Goal: Task Accomplishment & Management: Manage account settings

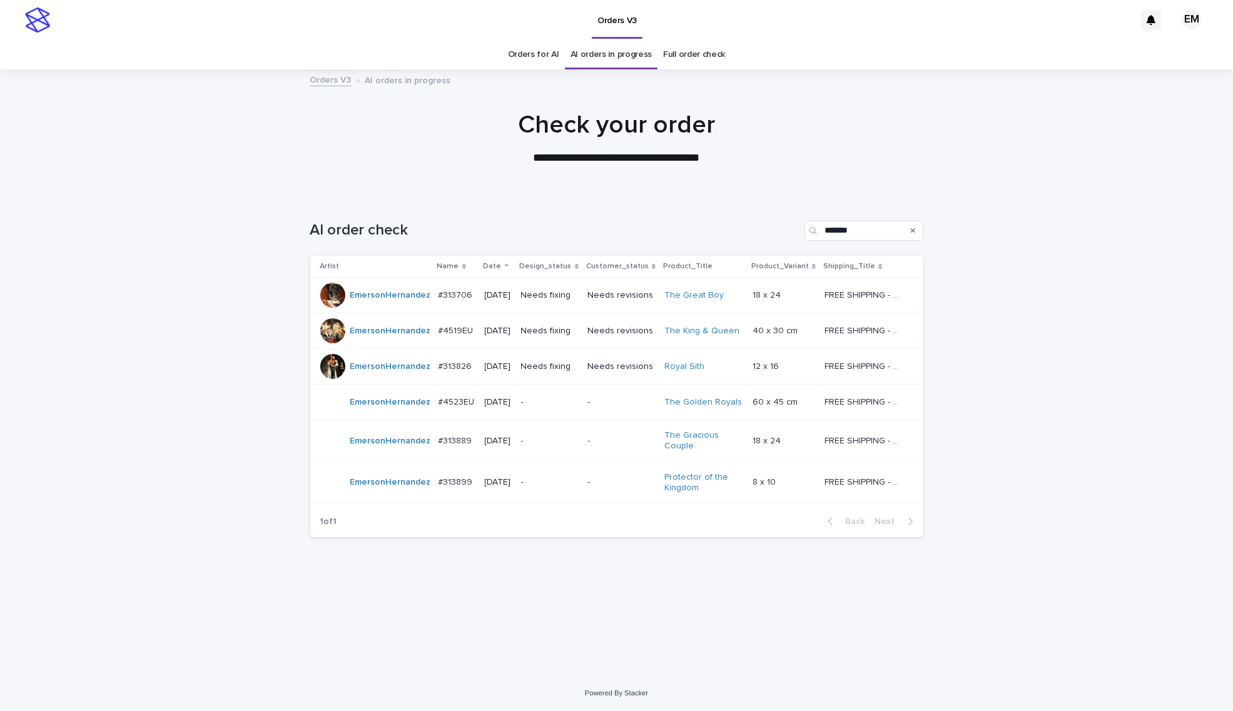
click at [72, 454] on div "Loading... Saving… Loading... Saving… AI order check ******* Artist Name Date D…" at bounding box center [616, 436] width 1233 height 480
click at [459, 301] on div "#313706 #313706" at bounding box center [457, 295] width 36 height 21
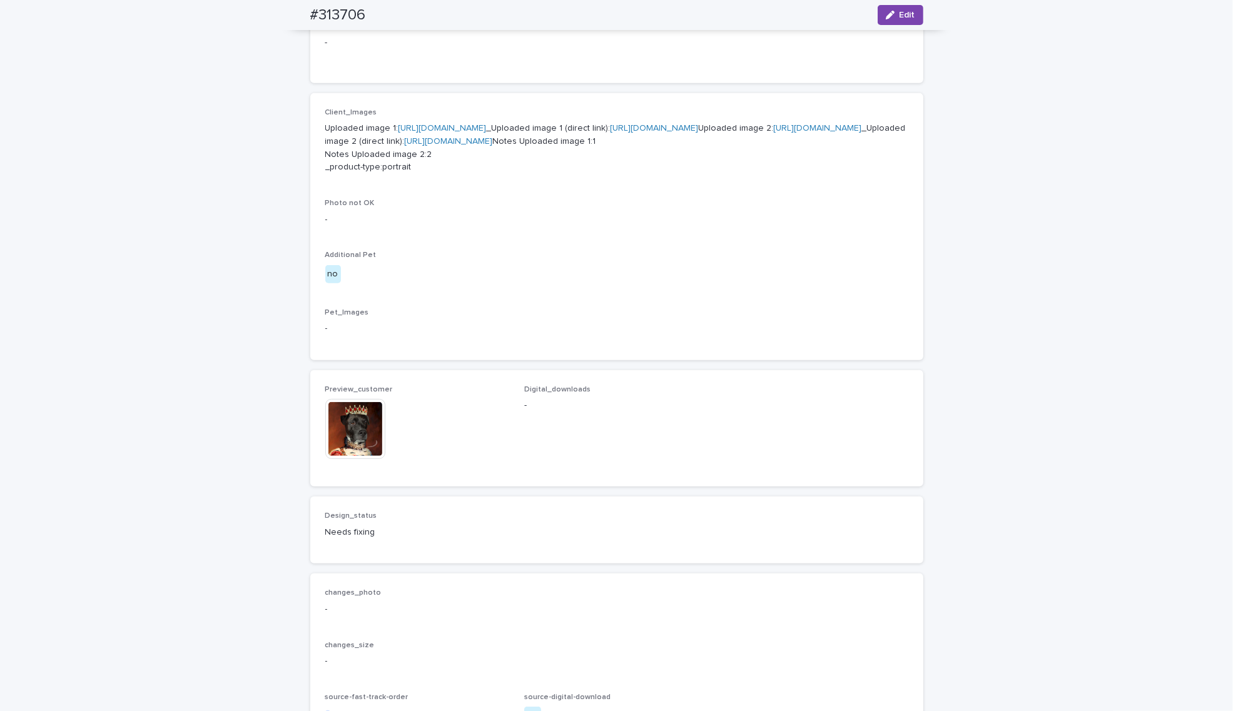
scroll to position [730, 0]
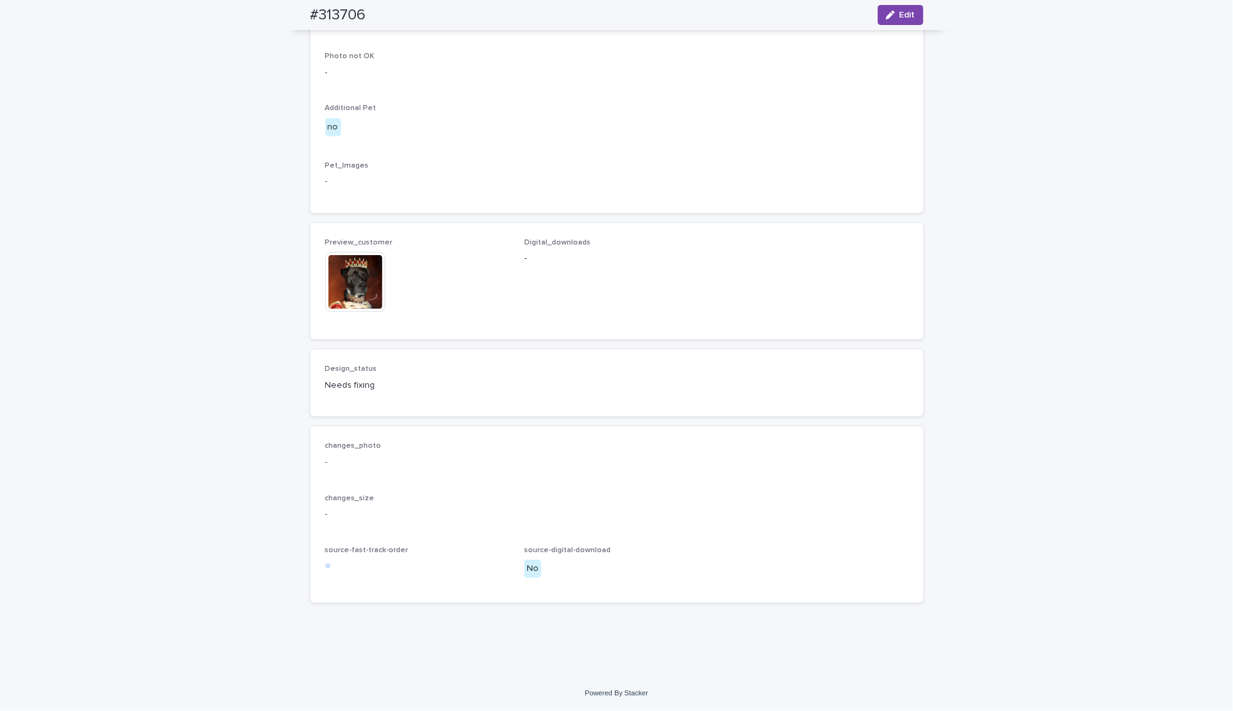
click at [352, 312] on img at bounding box center [355, 282] width 60 height 60
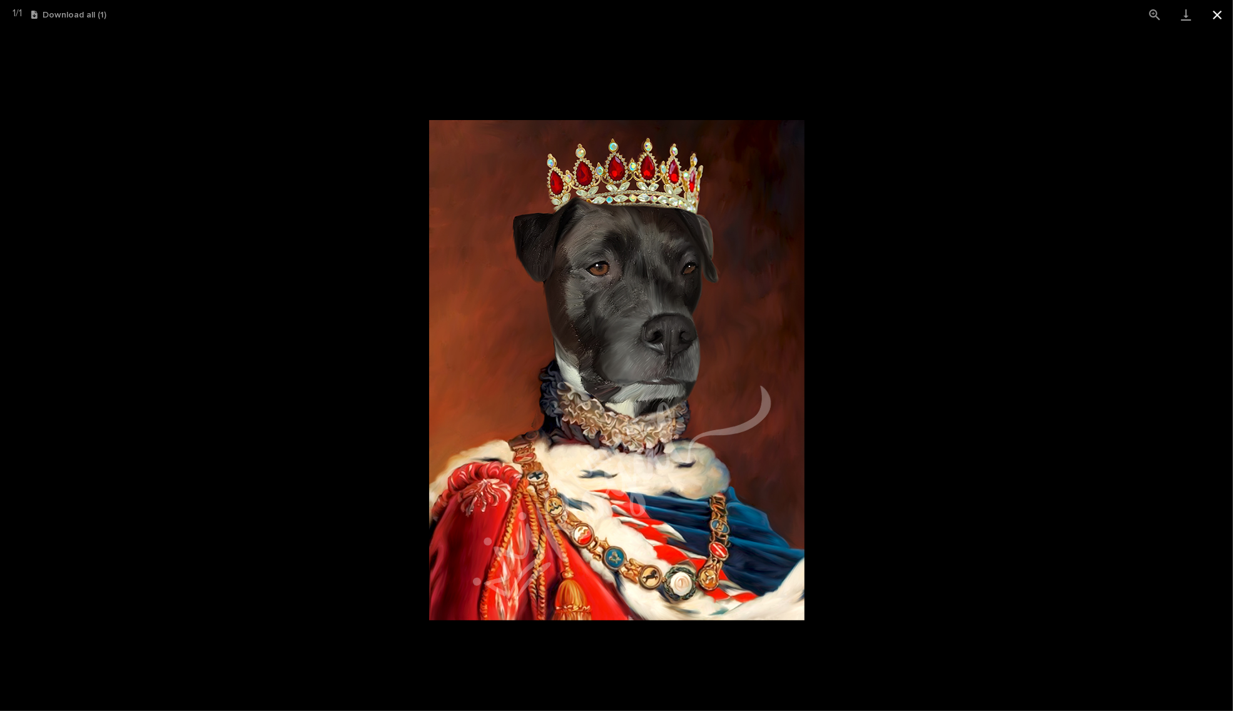
click at [1217, 14] on button "Close gallery" at bounding box center [1217, 14] width 31 height 29
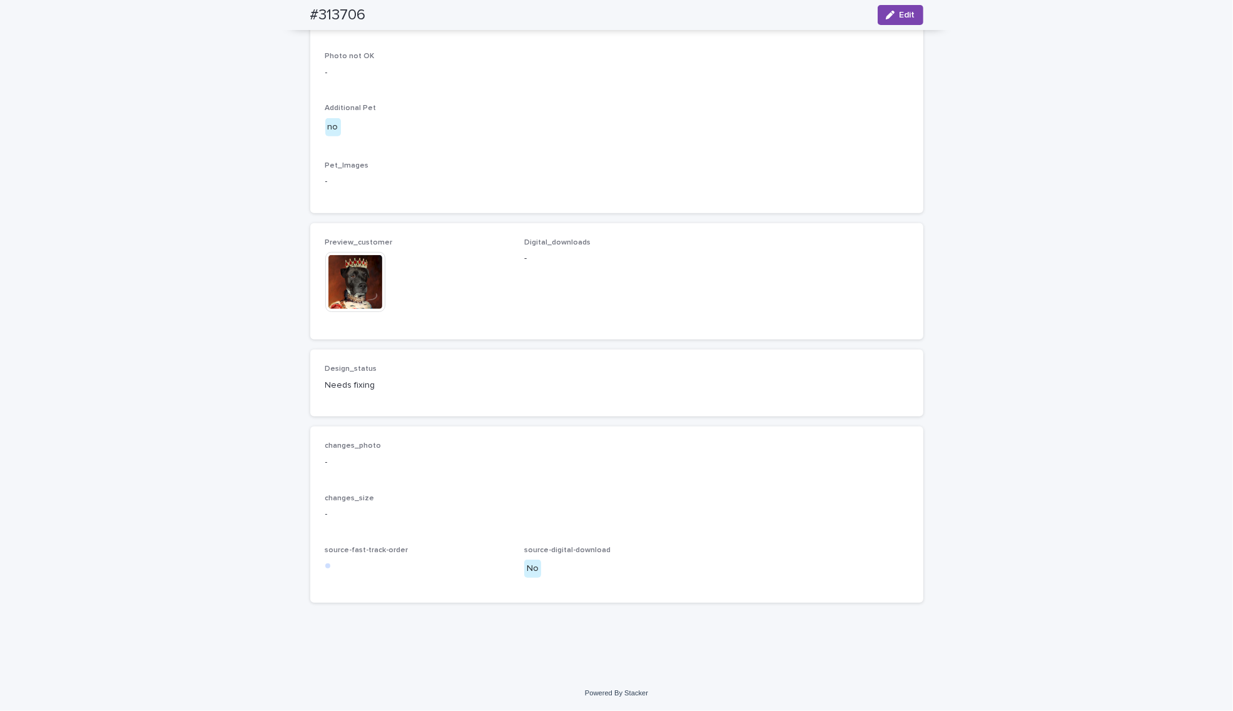
click at [239, 460] on div "Loading... Saving… Loading... Saving… #313706 Edit #313706 Edit Sorry, there wa…" at bounding box center [616, 22] width 1233 height 1306
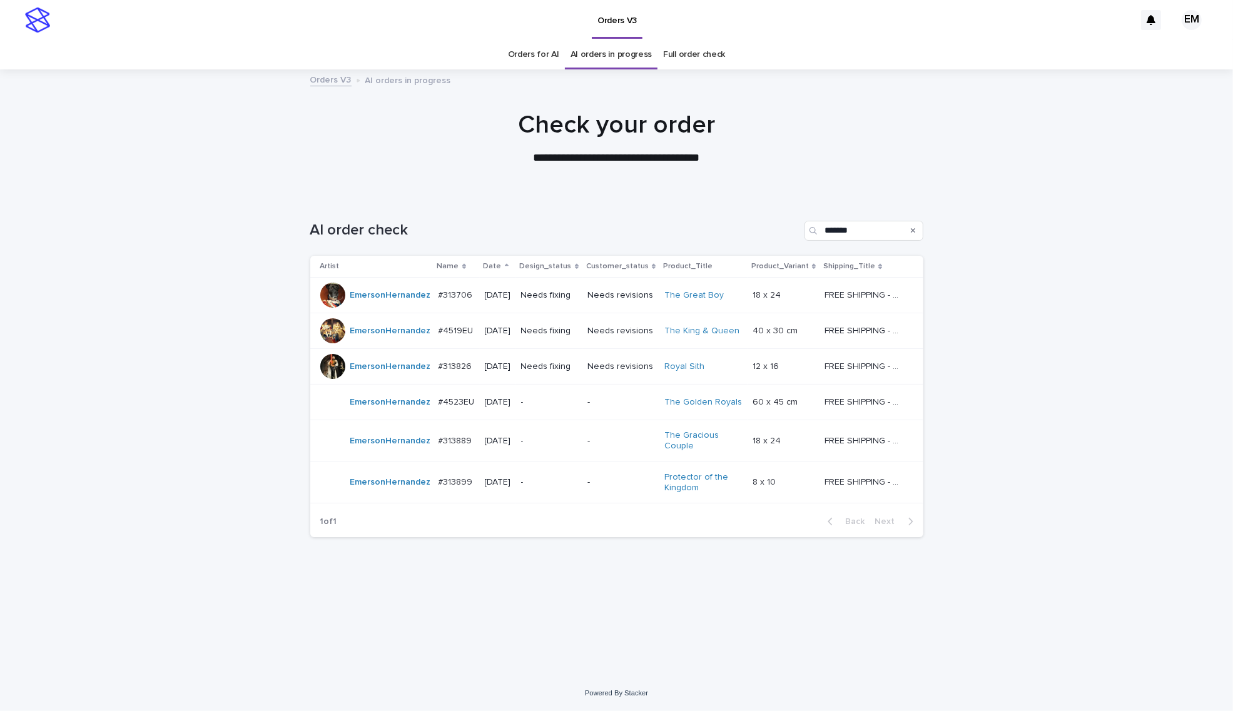
click at [511, 302] on div "[DATE]" at bounding box center [498, 295] width 26 height 21
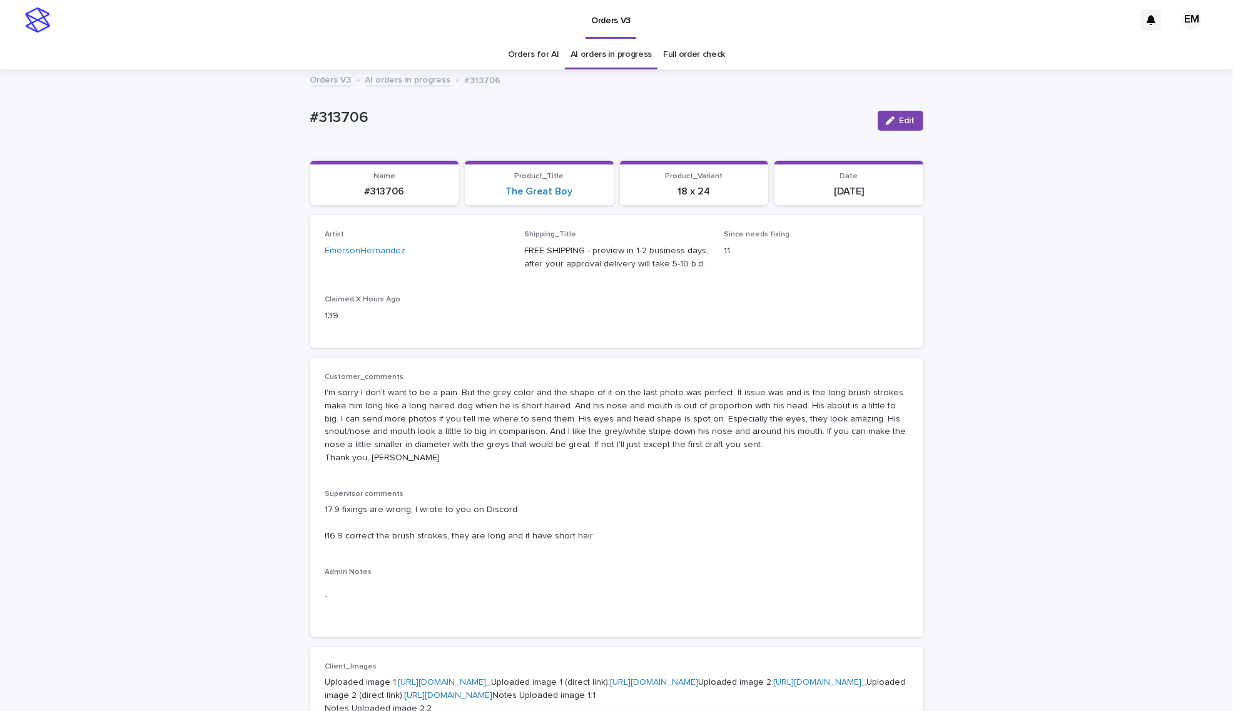
scroll to position [39, 0]
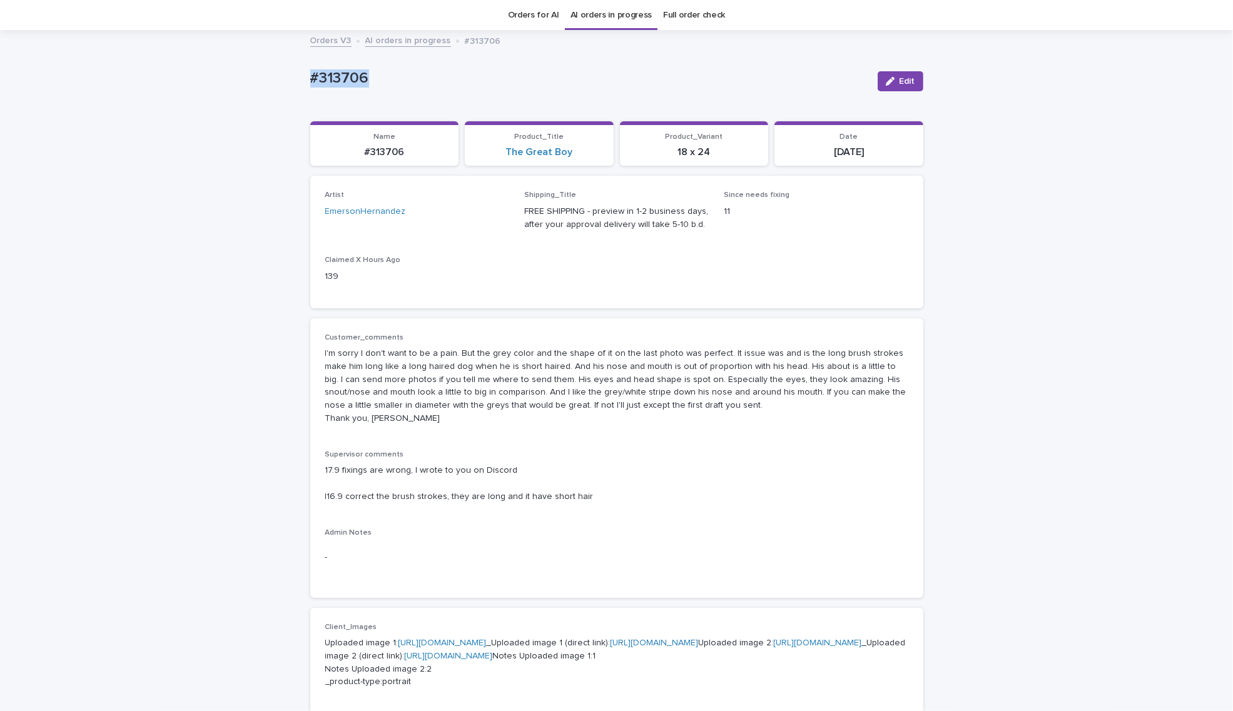
drag, startPoint x: 349, startPoint y: 76, endPoint x: 186, endPoint y: 61, distance: 163.4
click at [183, 61] on div "Loading... Saving… Loading... Saving… #313706 Edit #313706 Edit Sorry, there wa…" at bounding box center [616, 684] width 1233 height 1306
copy p "#313706"
click at [379, 210] on link "EmersonHernandez" at bounding box center [365, 211] width 81 height 13
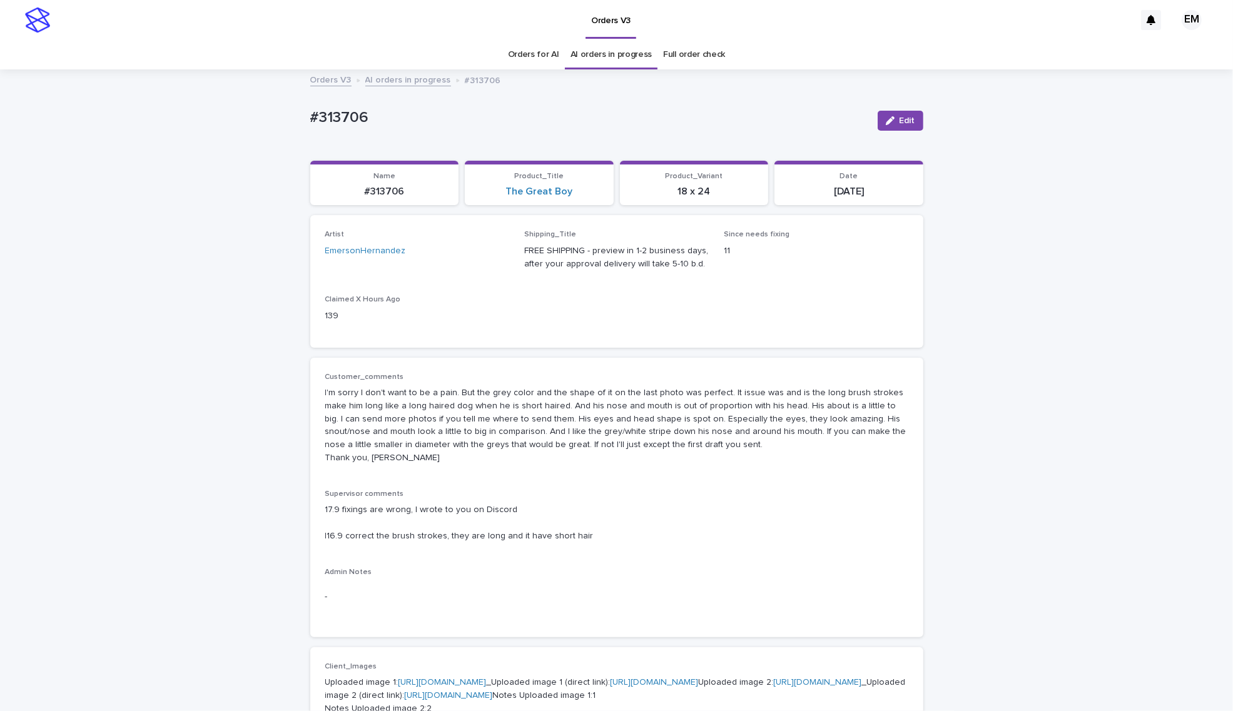
scroll to position [39, 0]
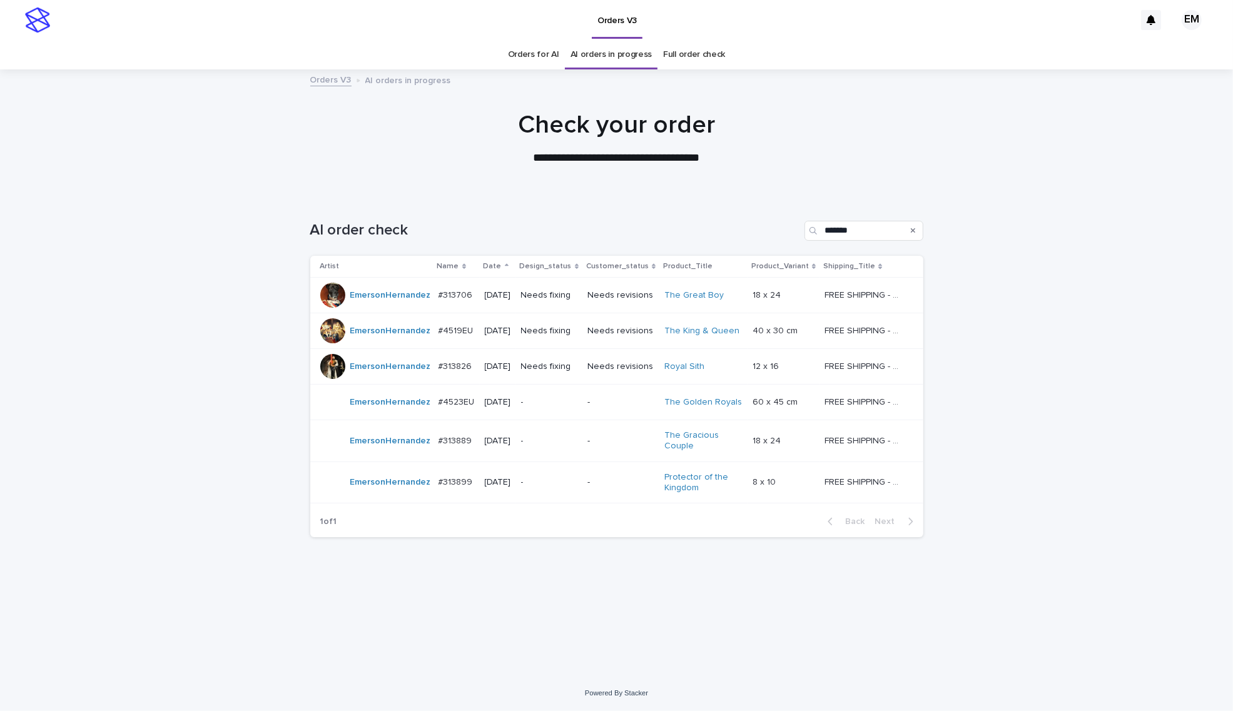
click at [549, 342] on div "Needs fixing" at bounding box center [549, 331] width 56 height 21
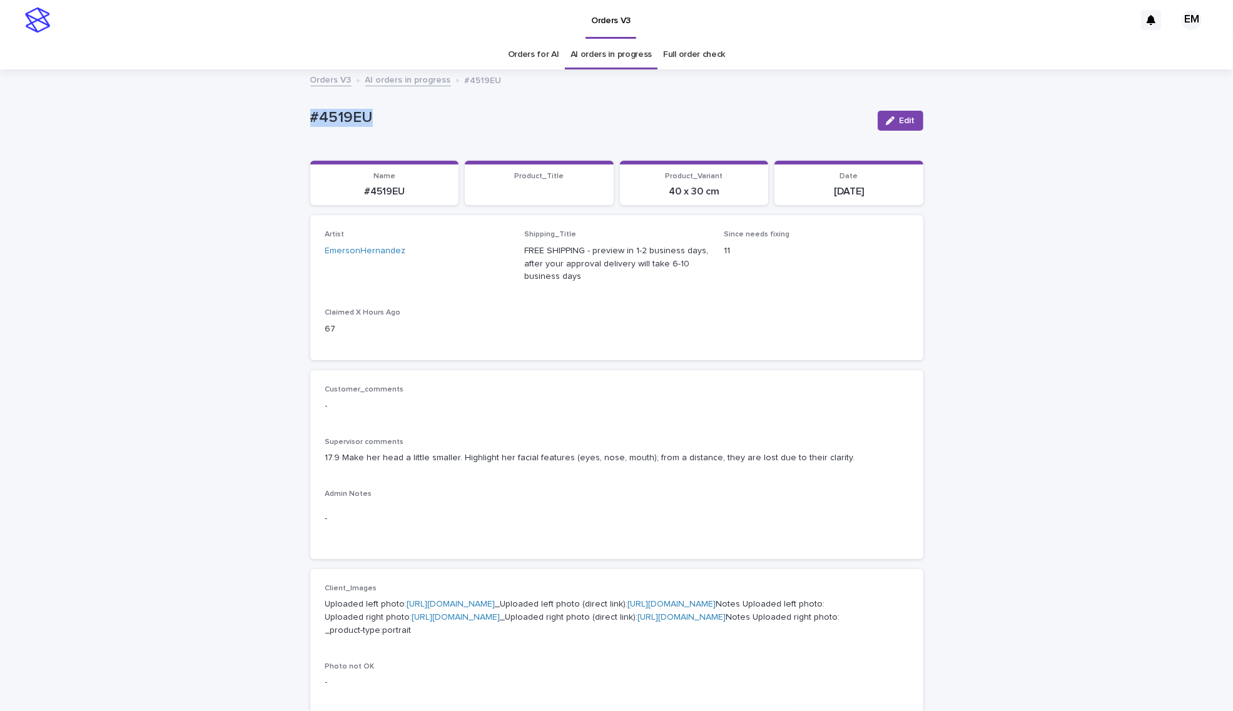
drag, startPoint x: 369, startPoint y: 111, endPoint x: 161, endPoint y: 135, distance: 209.1
click at [138, 121] on div "Loading... Saving… Loading... Saving… #4519EU Edit #4519EU Edit Sorry, there wa…" at bounding box center [616, 679] width 1233 height 1216
copy p "#4519EU"
click at [520, 480] on div "Customer_comments - Supervisor comments 17.9 Make her head a little smaller. Hi…" at bounding box center [616, 464] width 583 height 159
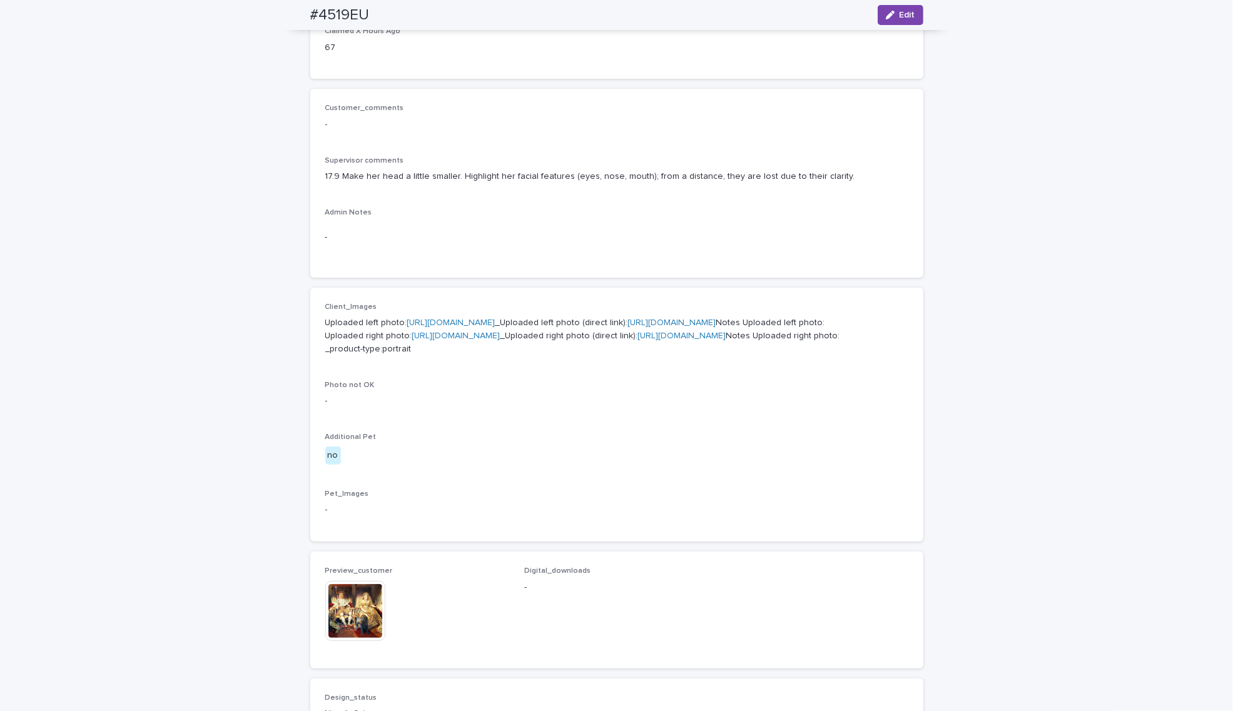
scroll to position [208, 0]
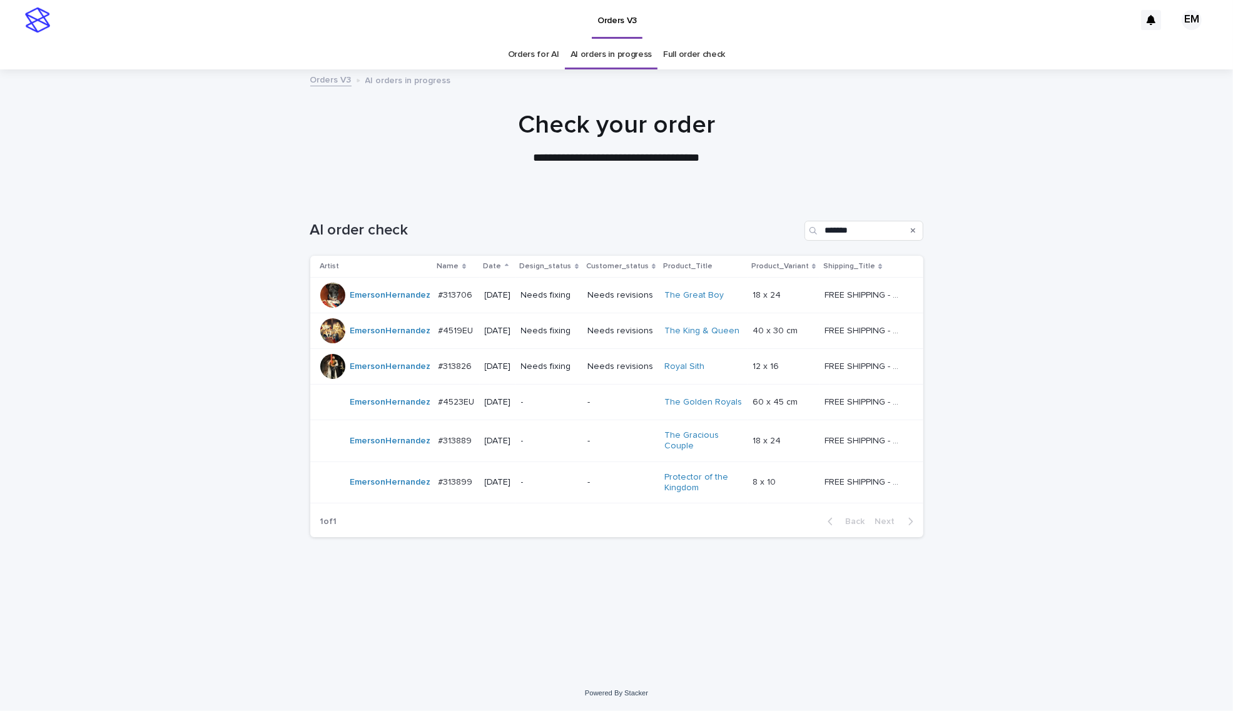
click at [547, 377] on div "Needs fixing" at bounding box center [549, 367] width 56 height 21
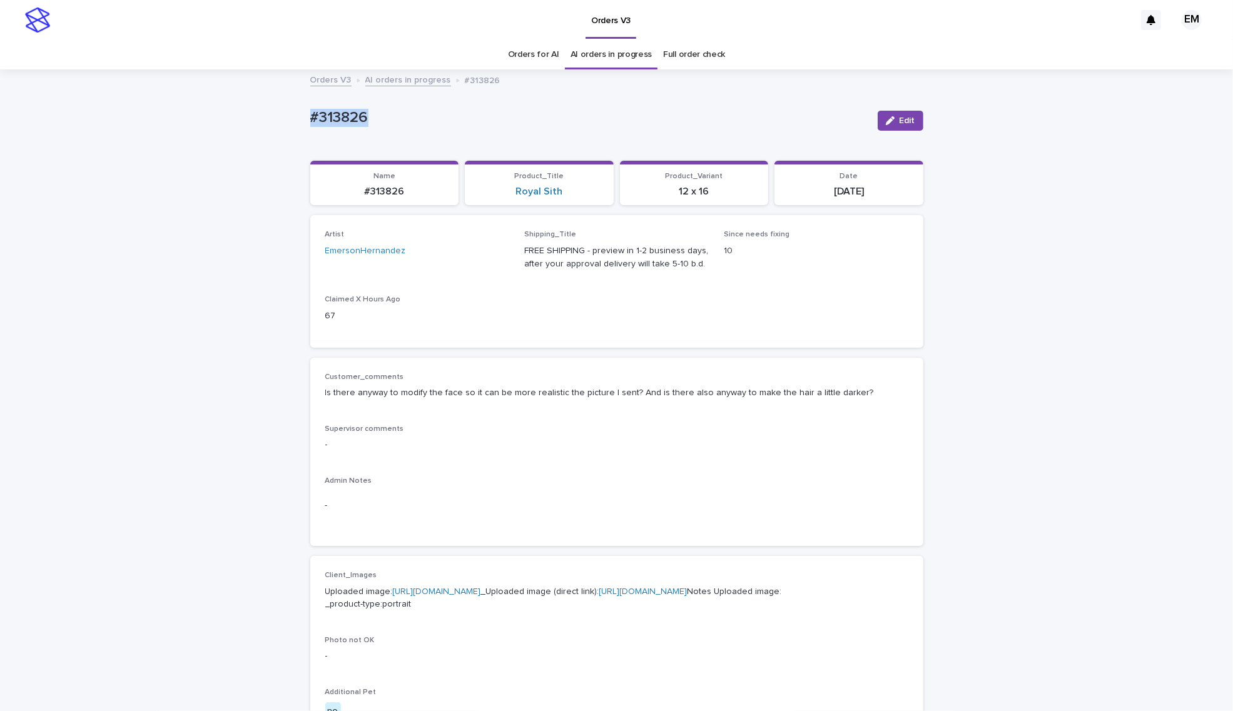
drag, startPoint x: 419, startPoint y: 124, endPoint x: 255, endPoint y: 117, distance: 164.7
click at [255, 117] on div "Loading... Saving… Loading... Saving… #313826 Edit #313826 Edit Sorry, there wa…" at bounding box center [616, 665] width 1233 height 1189
copy p "#313826"
click at [892, 124] on div "button" at bounding box center [893, 120] width 14 height 9
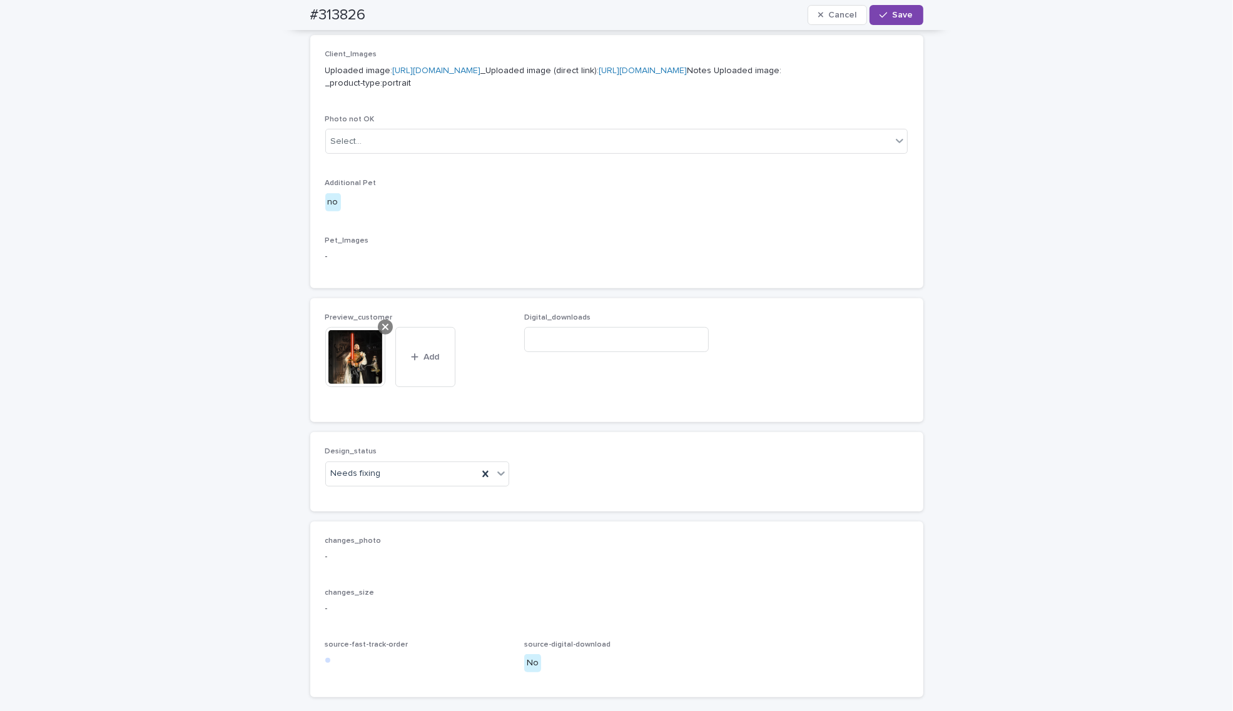
click at [382, 330] on icon at bounding box center [385, 327] width 6 height 6
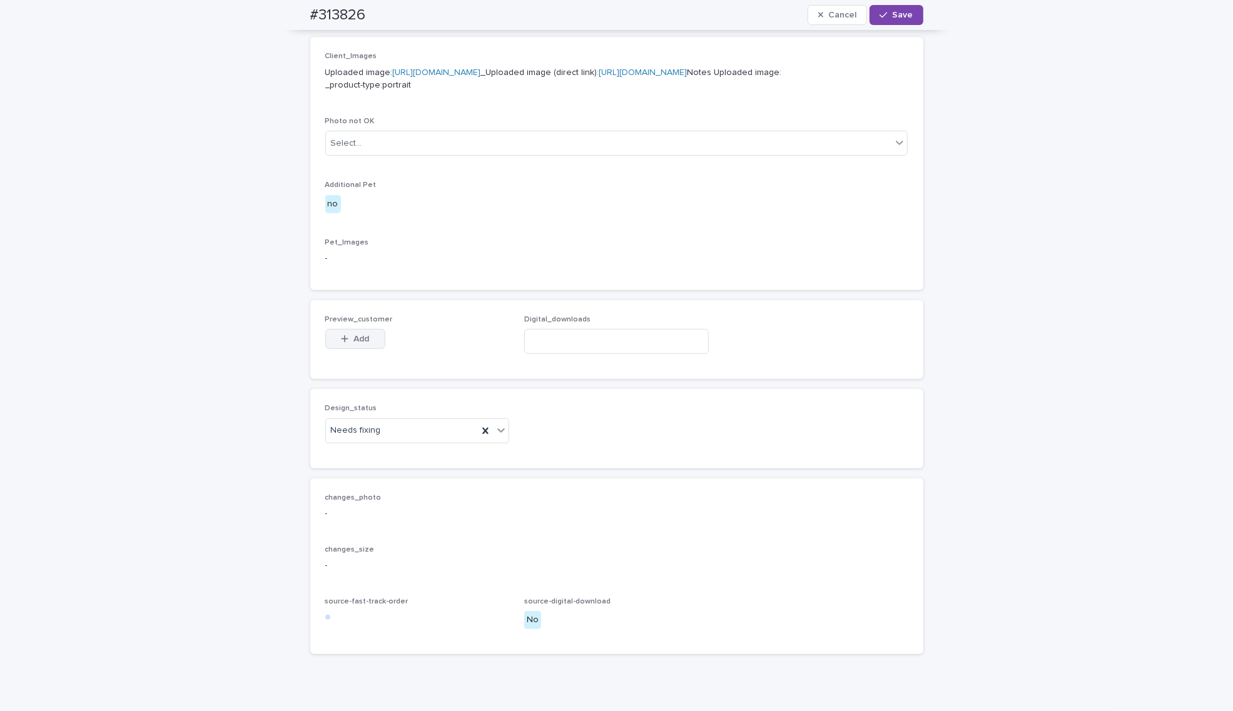
scroll to position [499, 0]
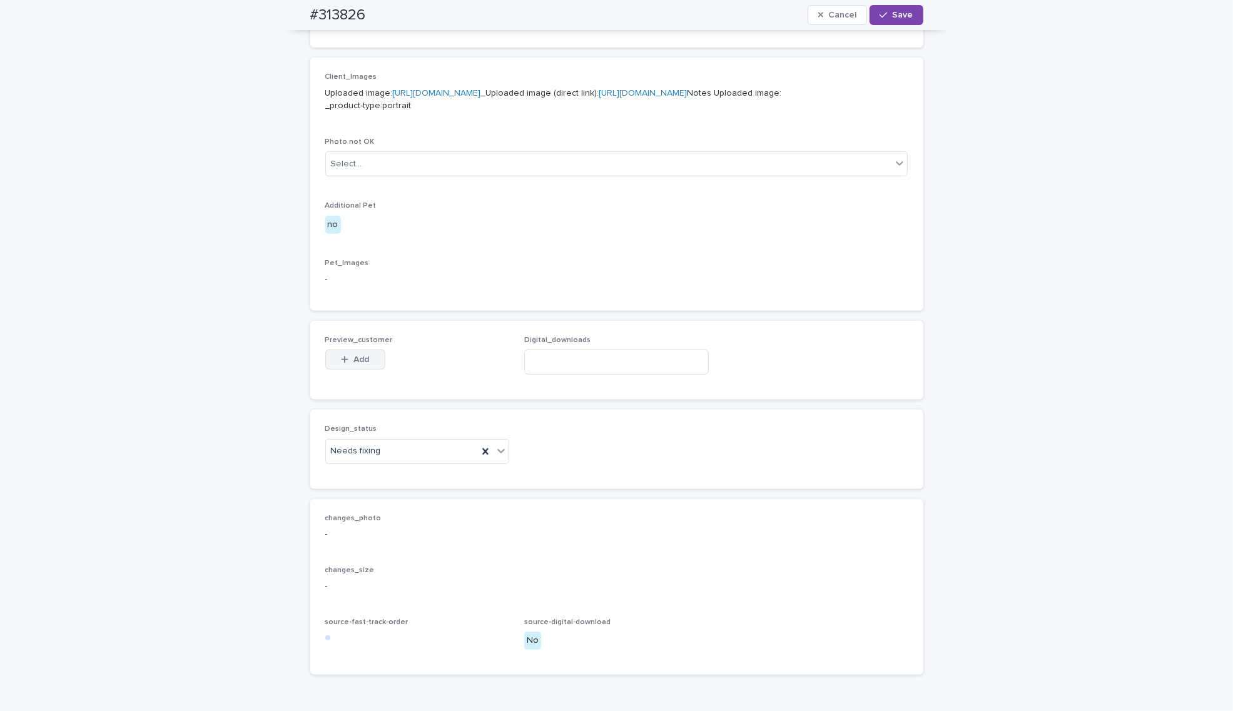
click at [360, 370] on button "Add" at bounding box center [355, 360] width 60 height 20
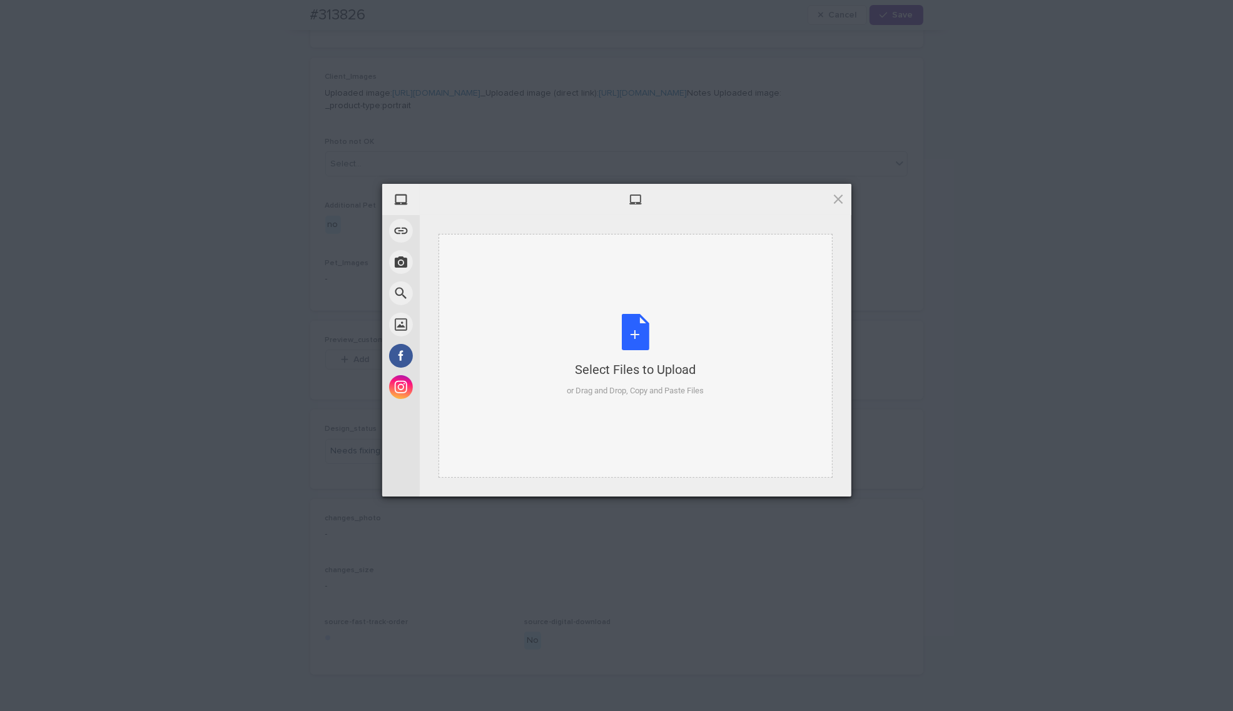
click at [545, 327] on div "Select Files to Upload or Drag and Drop, Copy and Paste Files" at bounding box center [636, 356] width 394 height 244
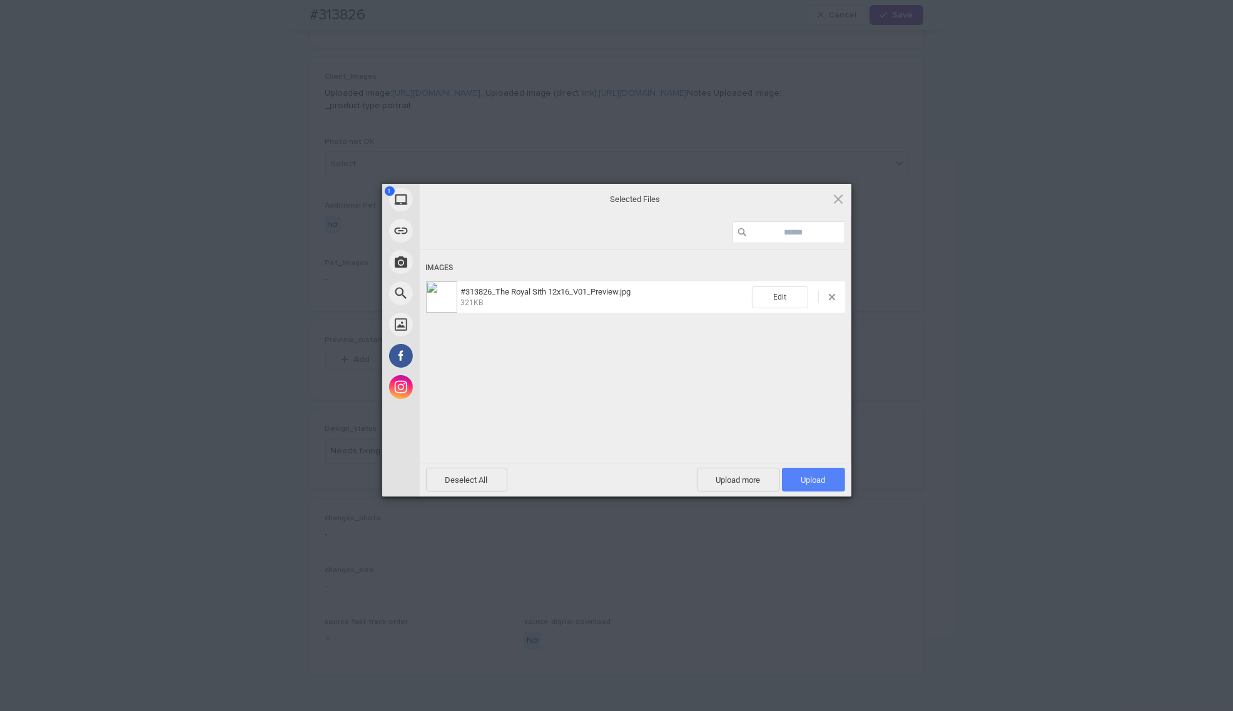
click at [821, 476] on span "Upload 1" at bounding box center [813, 479] width 24 height 9
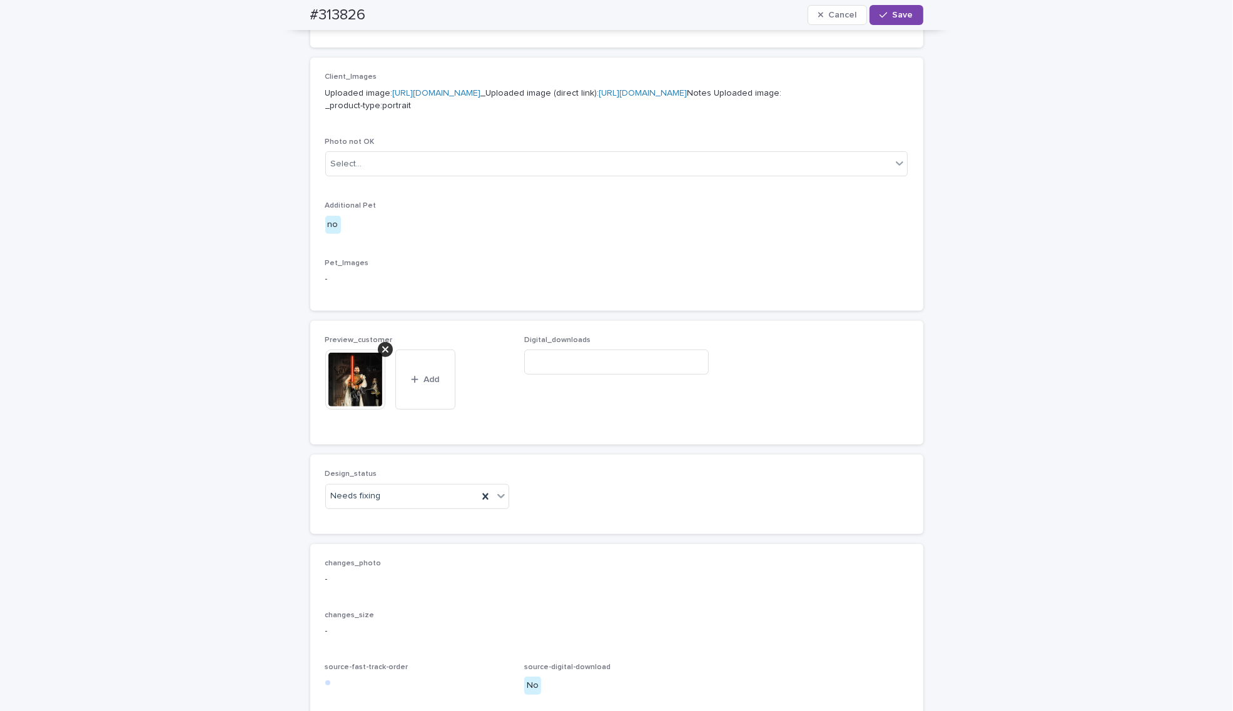
scroll to position [521, 0]
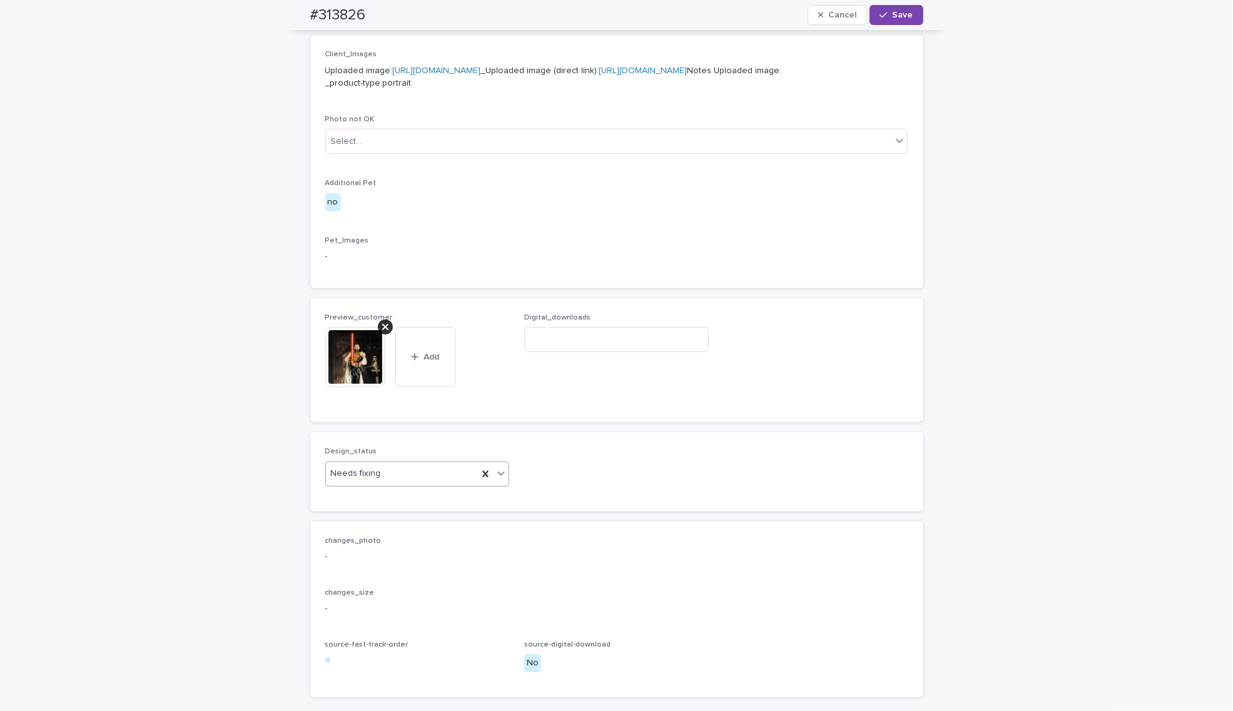
click at [380, 484] on div "Needs fixing" at bounding box center [402, 474] width 153 height 21
click at [375, 556] on div "Uploaded" at bounding box center [411, 562] width 183 height 22
click at [893, 13] on span "Save" at bounding box center [903, 15] width 21 height 9
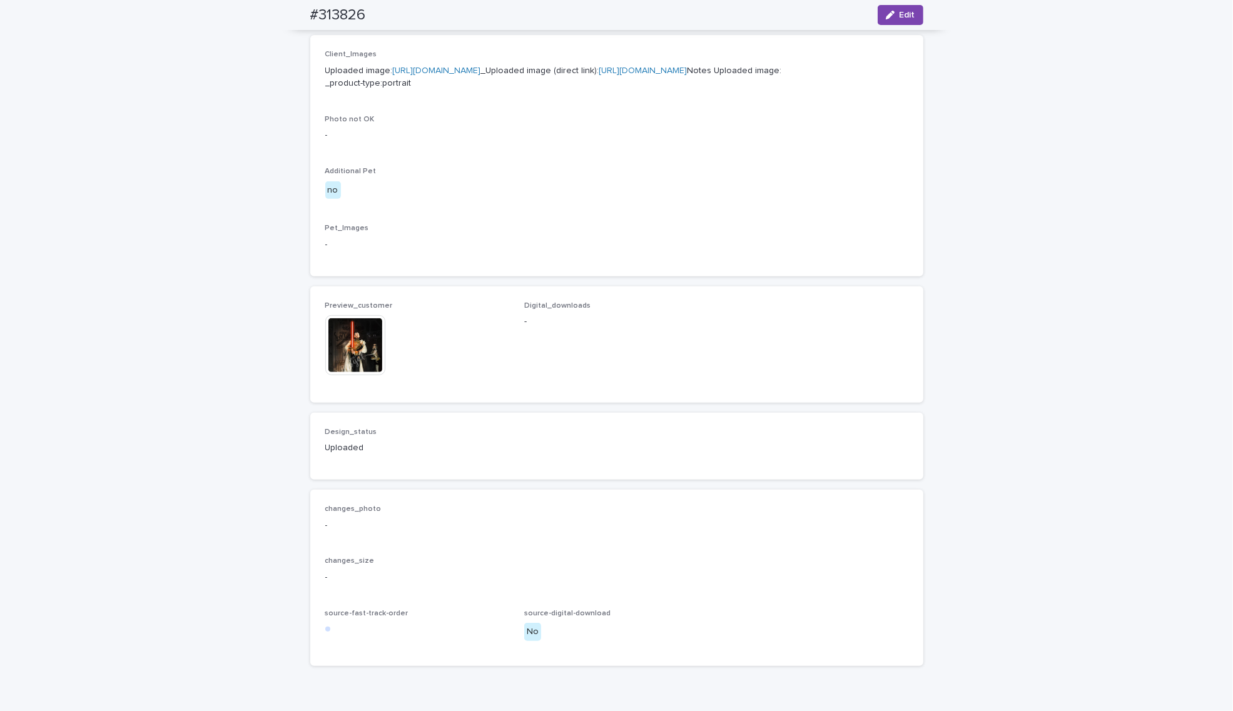
scroll to position [506, 0]
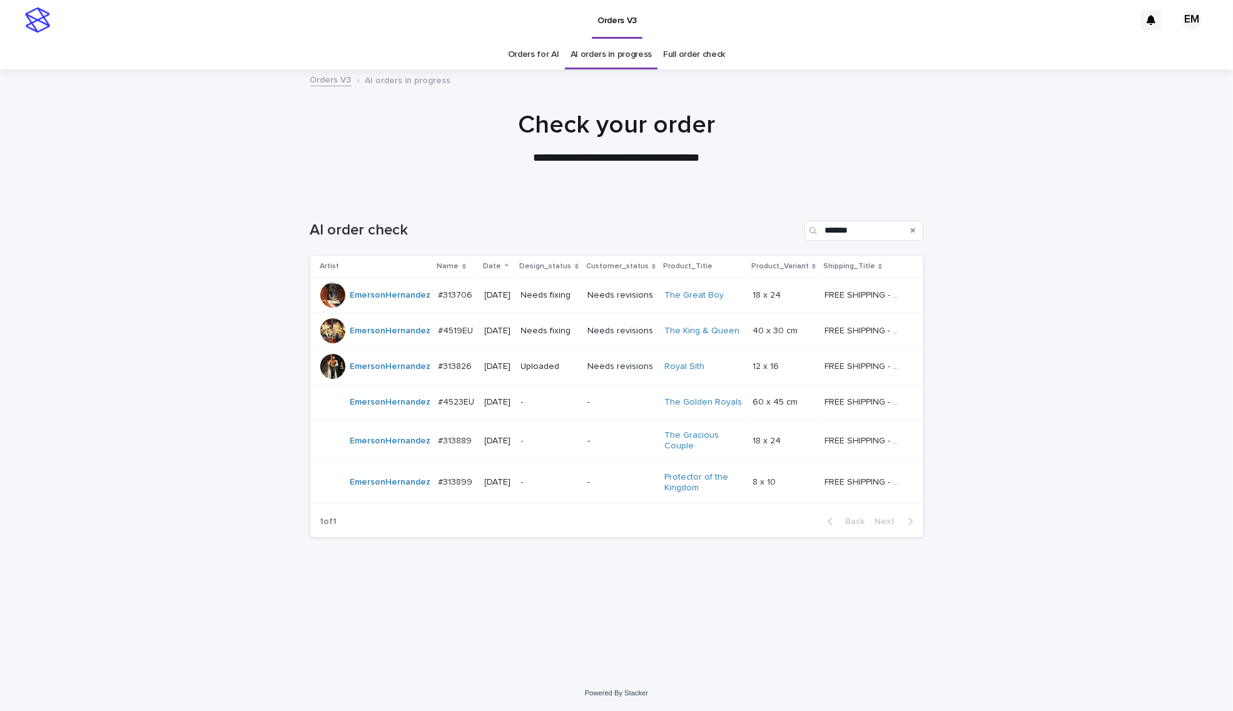
click at [552, 341] on div "Needs fixing" at bounding box center [549, 331] width 56 height 21
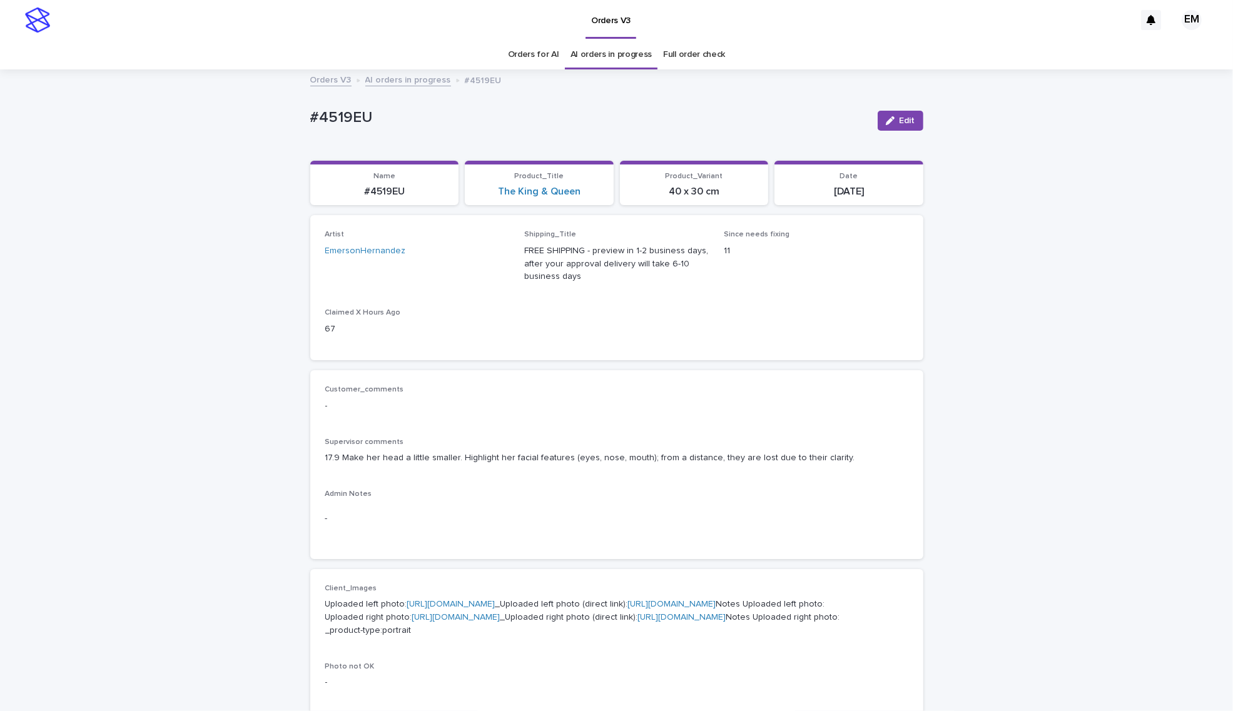
scroll to position [39, 0]
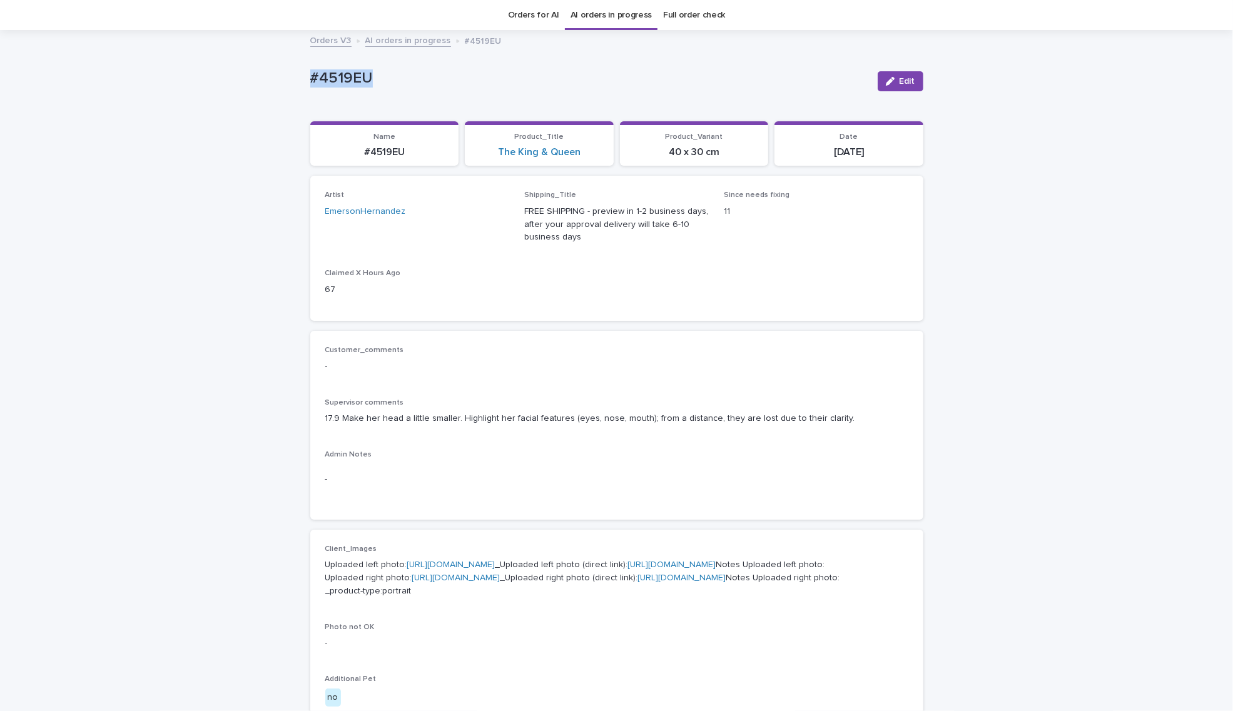
drag, startPoint x: 311, startPoint y: 76, endPoint x: 291, endPoint y: 70, distance: 21.0
click at [236, 69] on div "Loading... Saving… Loading... Saving… #4519EU Edit #4519EU Edit Sorry, there wa…" at bounding box center [616, 639] width 1233 height 1216
copy p "#4519EU"
click at [901, 77] on span "Edit" at bounding box center [908, 81] width 16 height 9
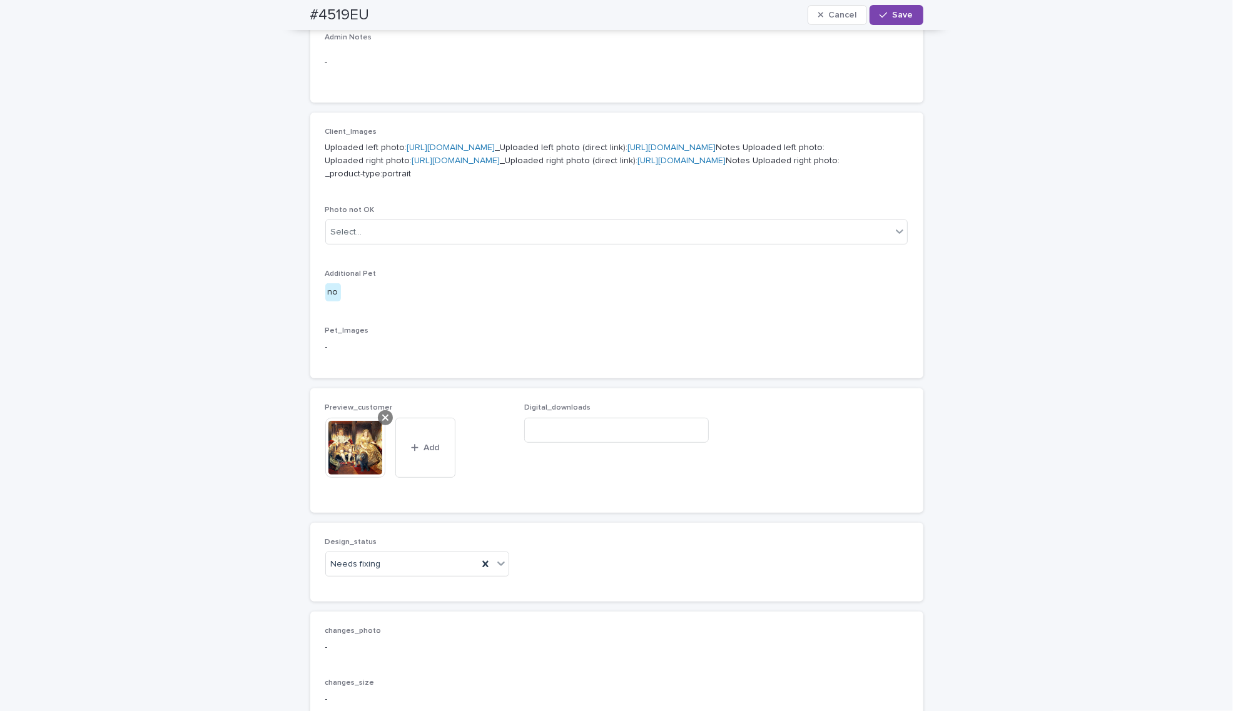
click at [382, 421] on icon at bounding box center [385, 418] width 6 height 6
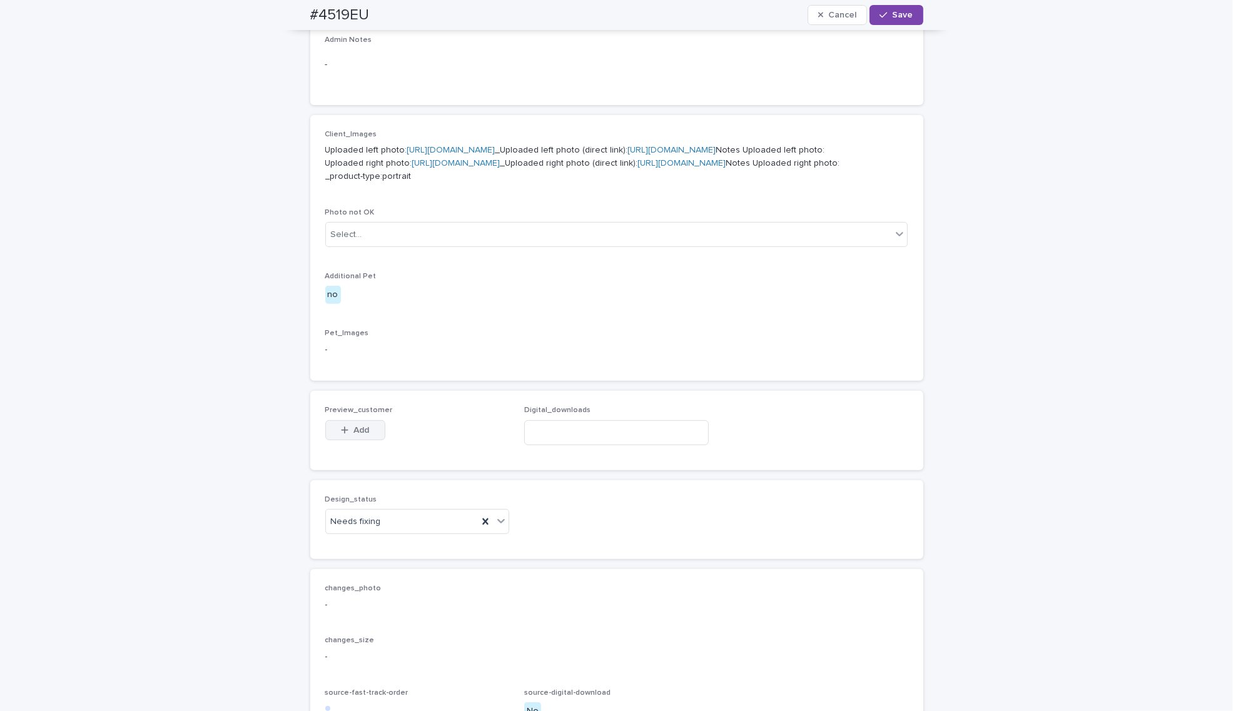
scroll to position [434, 0]
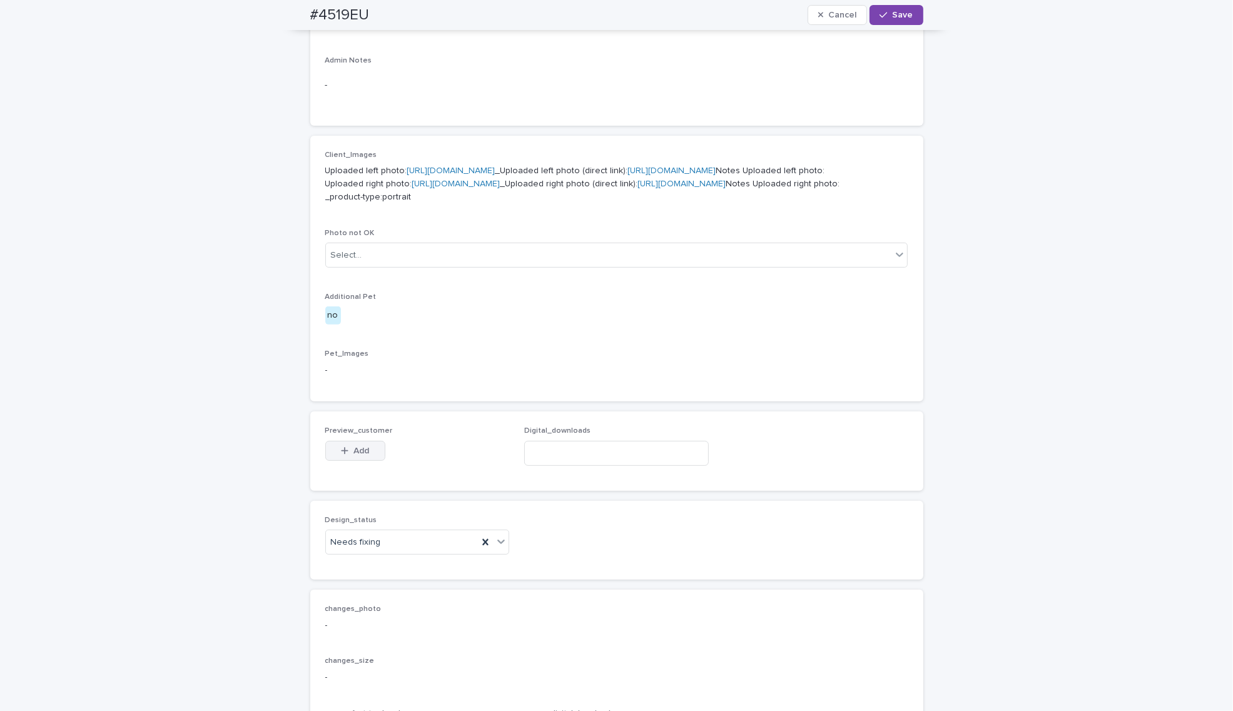
click at [341, 454] on icon "button" at bounding box center [344, 450] width 7 height 7
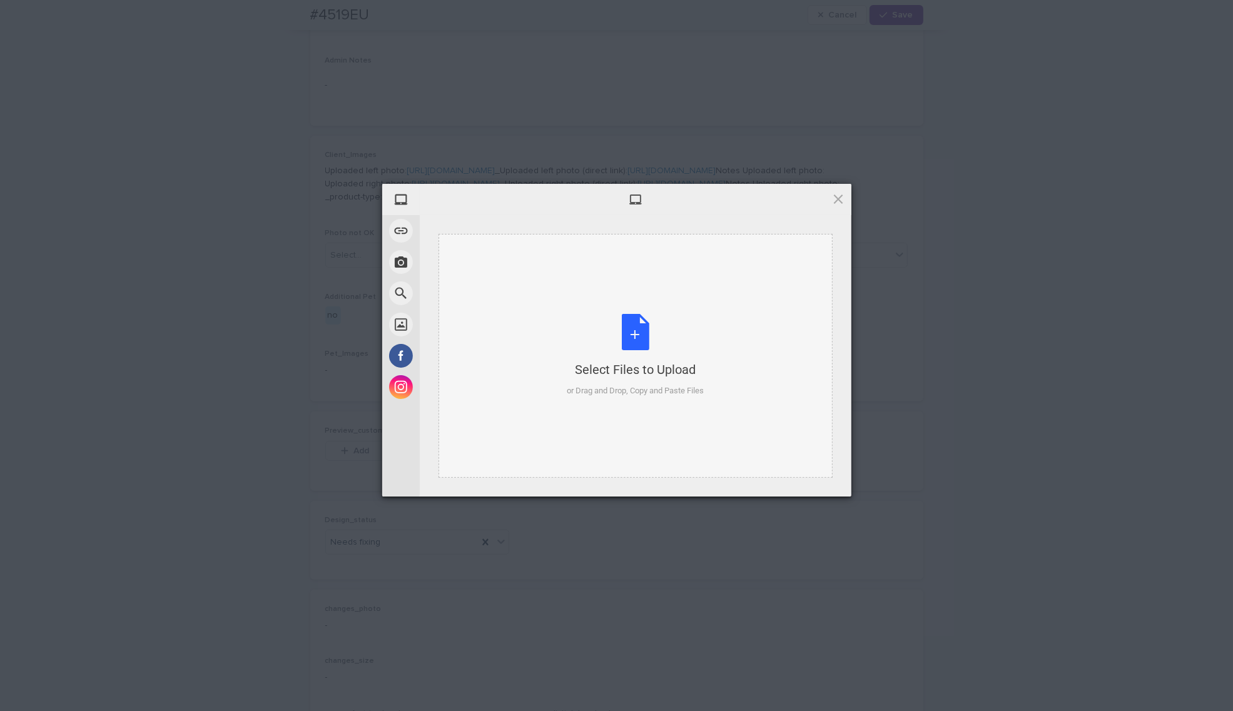
click at [507, 367] on div "Select Files to Upload or Drag and Drop, Copy and Paste Files" at bounding box center [636, 356] width 394 height 244
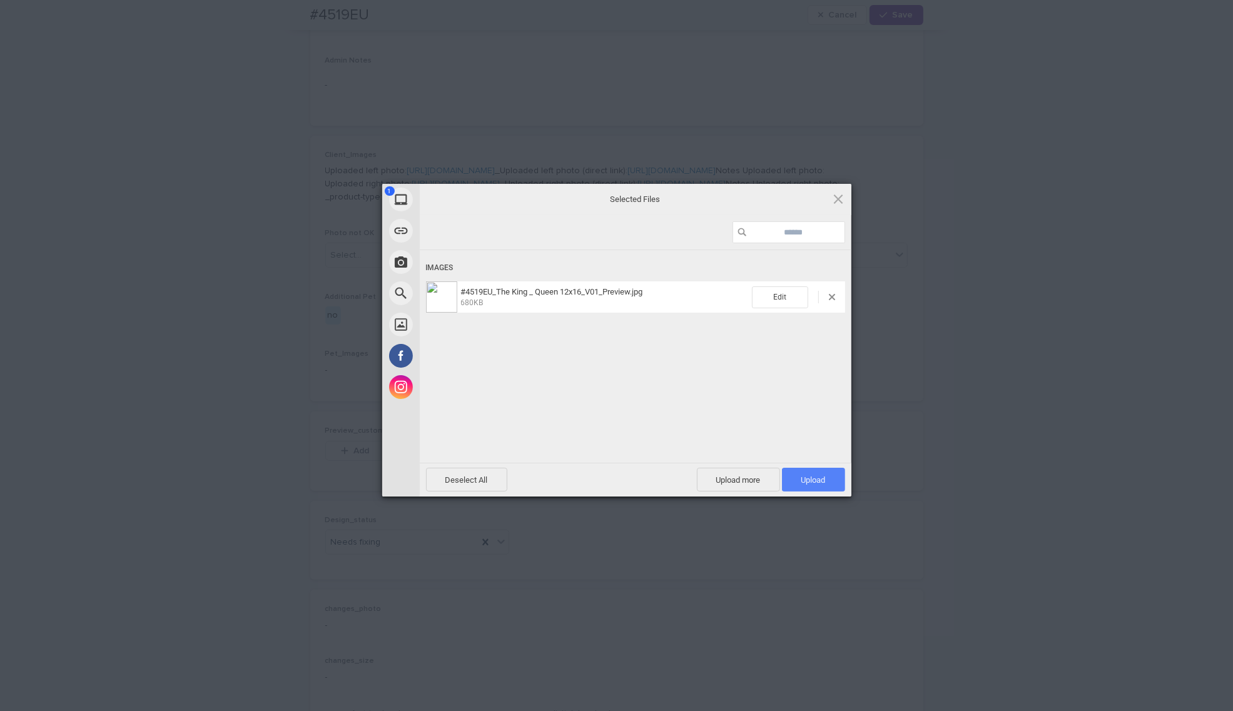
click at [836, 488] on span "Upload 1" at bounding box center [813, 480] width 63 height 24
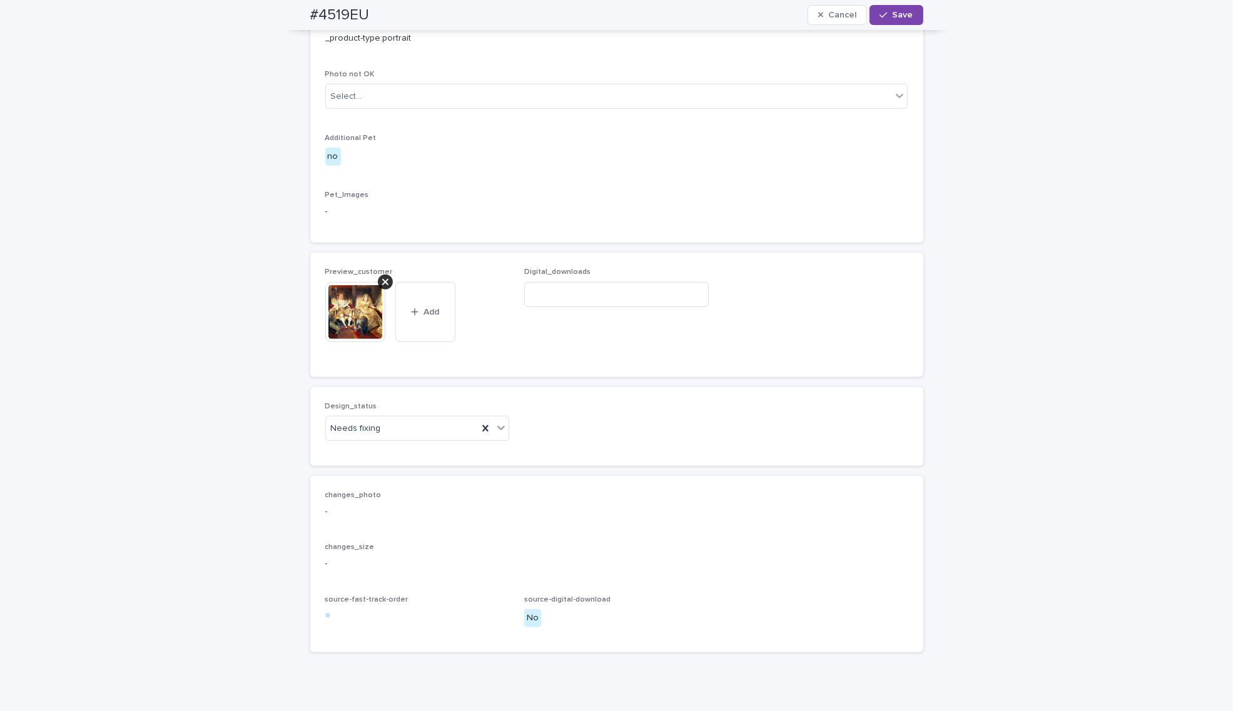
scroll to position [665, 0]
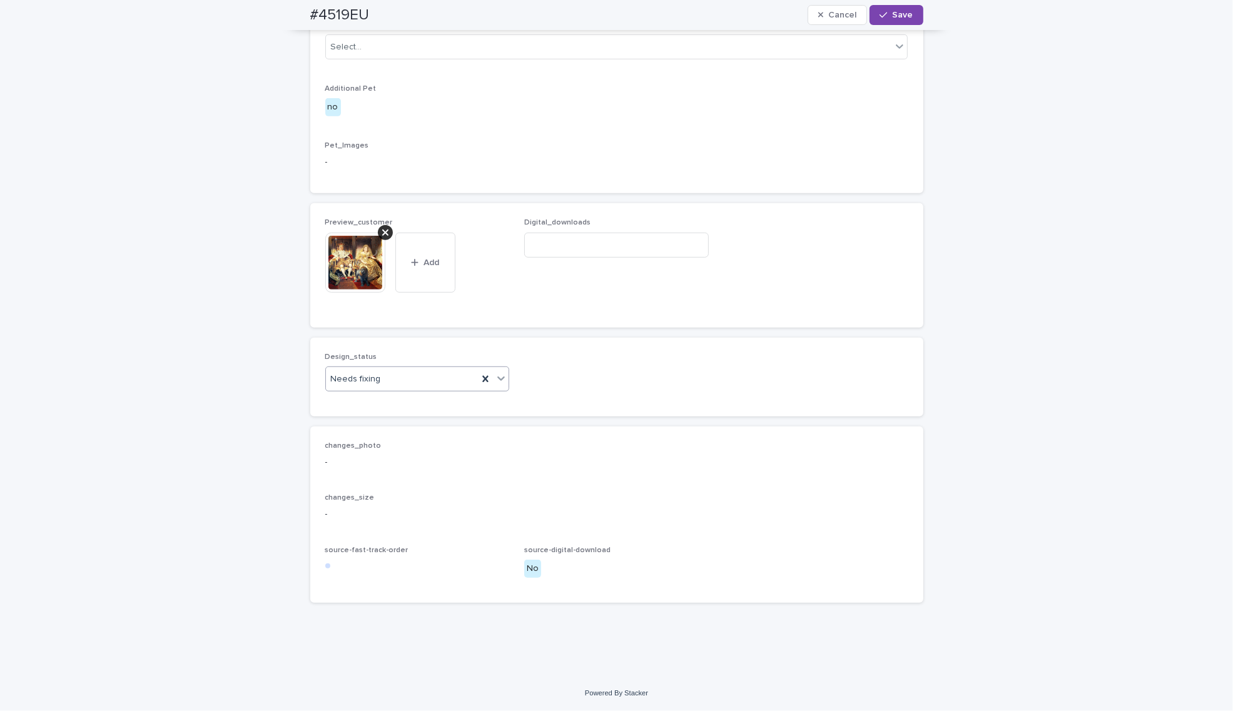
click at [405, 524] on body "Orders V3 EM Orders for AI AI orders in progress Full order check Orders V3 AI …" at bounding box center [616, 355] width 1233 height 711
click at [402, 537] on div "Uploaded" at bounding box center [411, 536] width 183 height 22
click at [896, 9] on button "Save" at bounding box center [896, 15] width 53 height 20
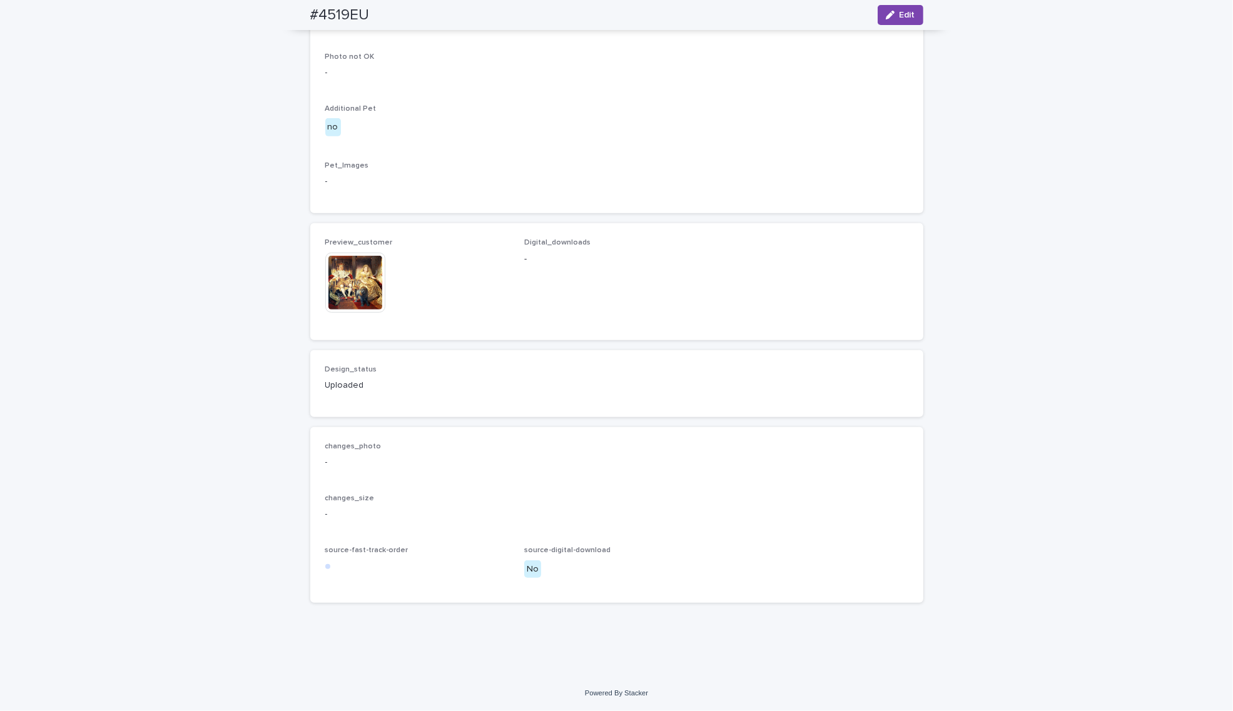
scroll to position [649, 0]
drag, startPoint x: 576, startPoint y: 275, endPoint x: 579, endPoint y: 258, distance: 17.7
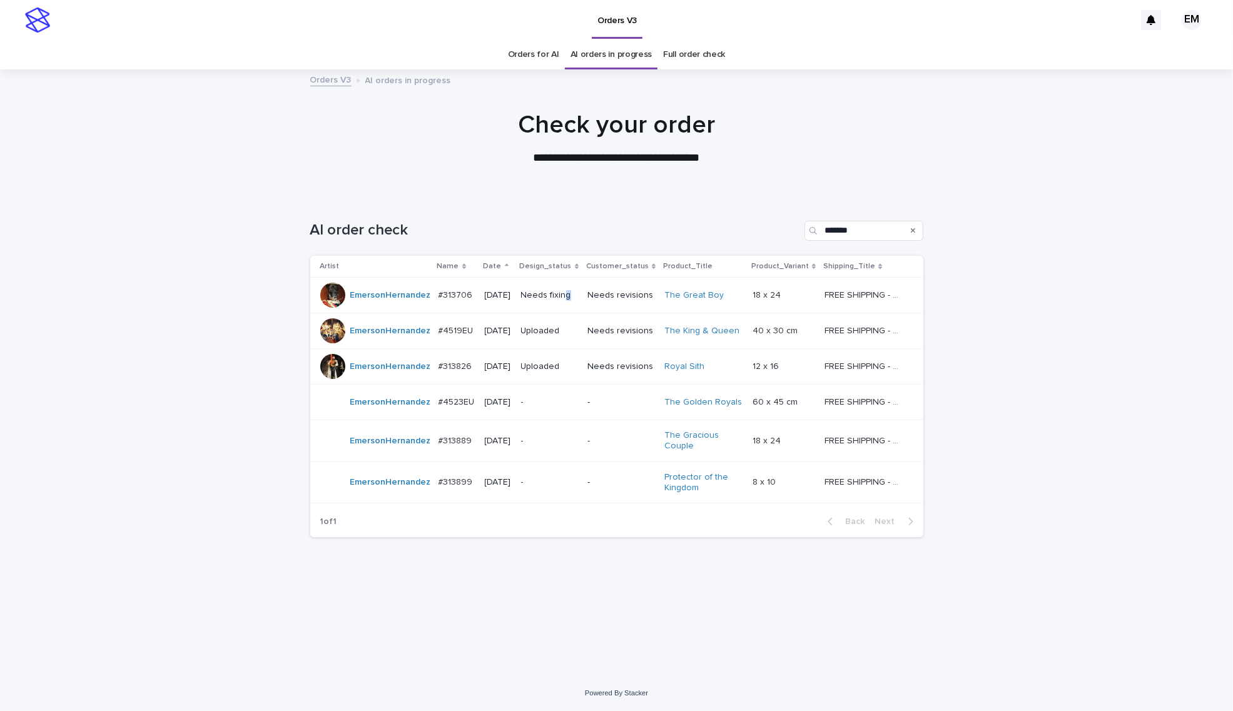
click at [577, 305] on div "Needs fixing" at bounding box center [549, 295] width 56 height 21
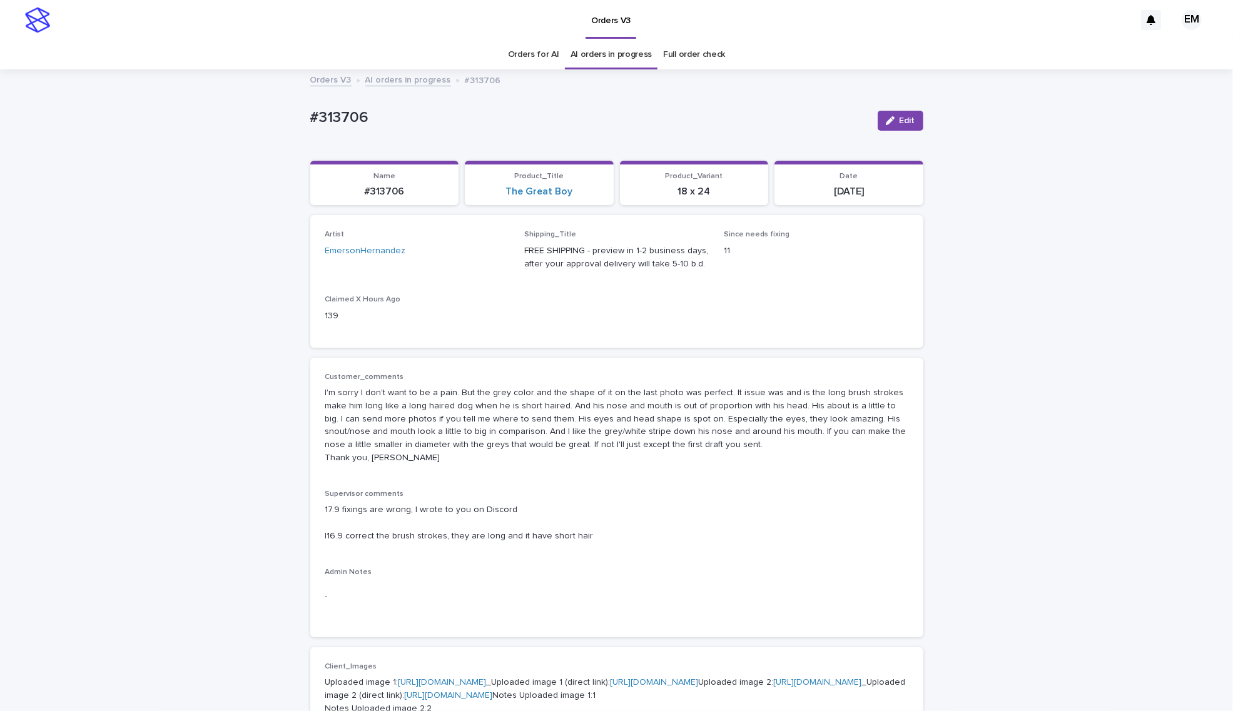
scroll to position [39, 0]
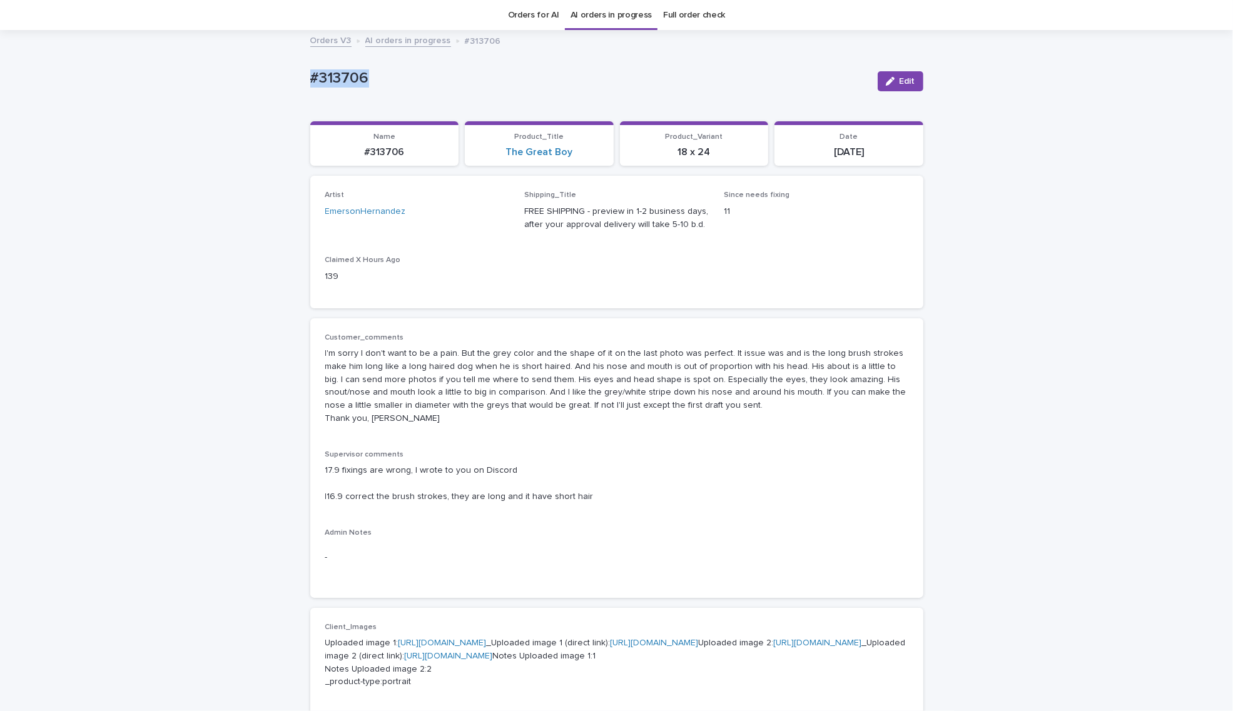
drag, startPoint x: 417, startPoint y: 89, endPoint x: 217, endPoint y: 64, distance: 201.8
click at [217, 64] on div "Loading... Saving… Loading... Saving… #313706 Edit #313706 Edit Sorry, there wa…" at bounding box center [616, 684] width 1233 height 1306
copy p "#313706"
click at [886, 83] on icon "button" at bounding box center [890, 81] width 9 height 9
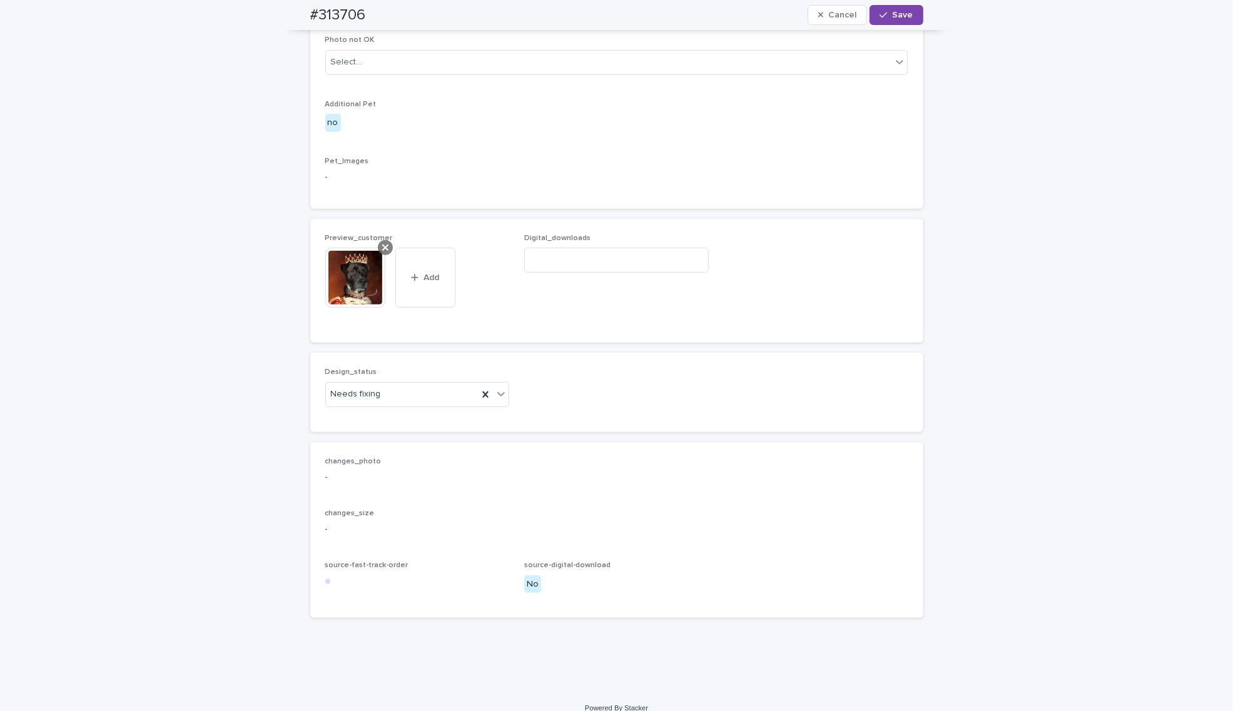
click at [382, 253] on icon at bounding box center [385, 248] width 6 height 10
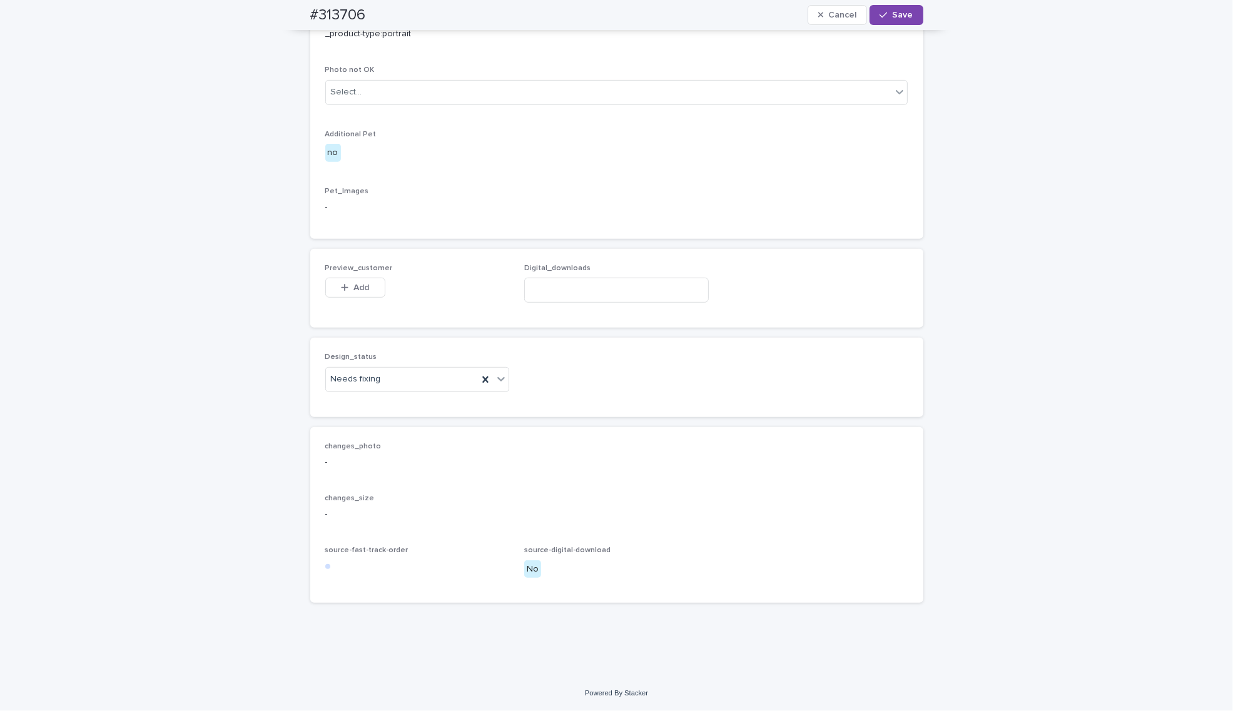
scroll to position [695, 0]
drag, startPoint x: 355, startPoint y: 410, endPoint x: 349, endPoint y: 418, distance: 9.4
click at [354, 313] on div "Preview_customer This file cannot be opened Download File Add" at bounding box center [417, 288] width 185 height 49
click at [351, 298] on button "Add" at bounding box center [355, 288] width 60 height 20
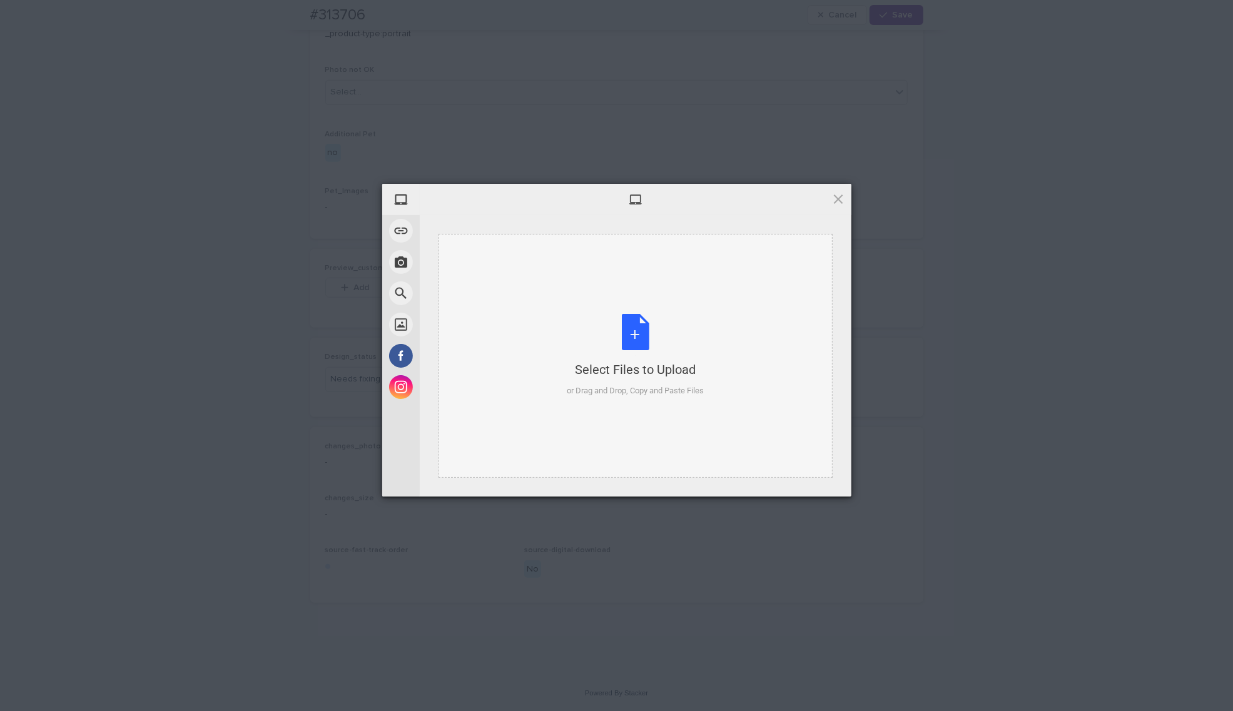
click at [599, 328] on div "Select Files to Upload or Drag and Drop, Copy and Paste Files" at bounding box center [635, 355] width 137 height 83
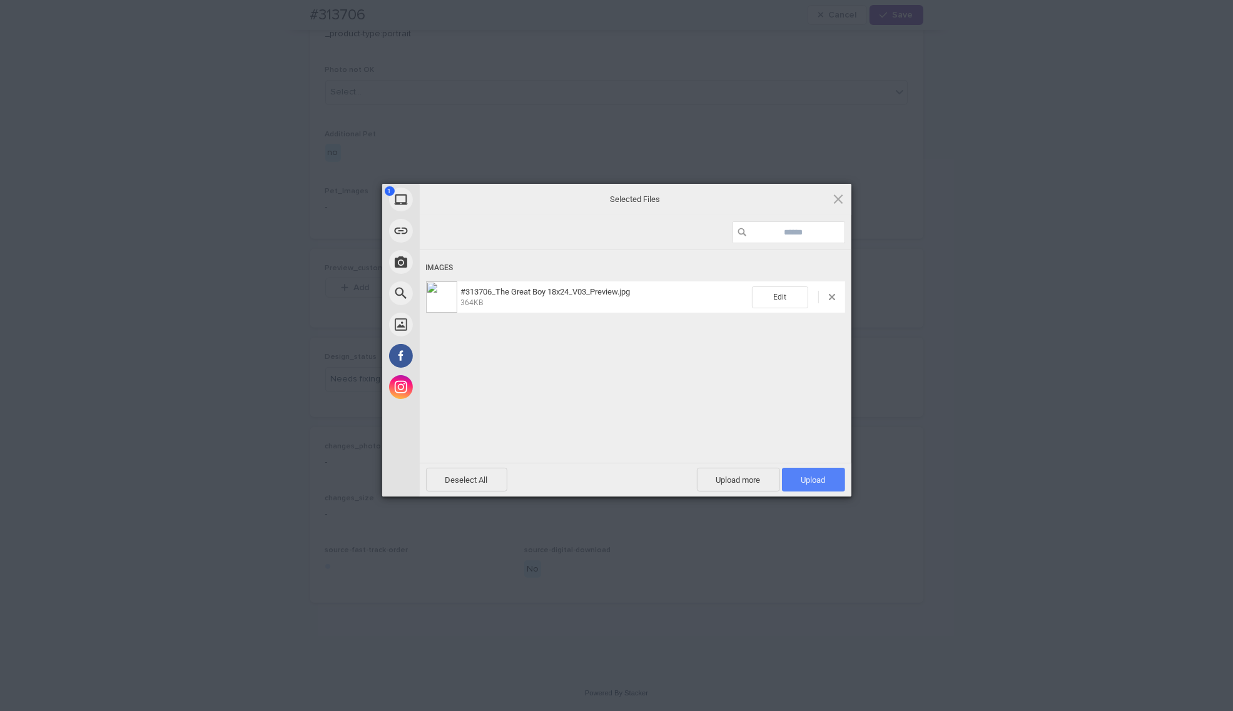
click at [833, 489] on span "Upload 1" at bounding box center [813, 480] width 63 height 24
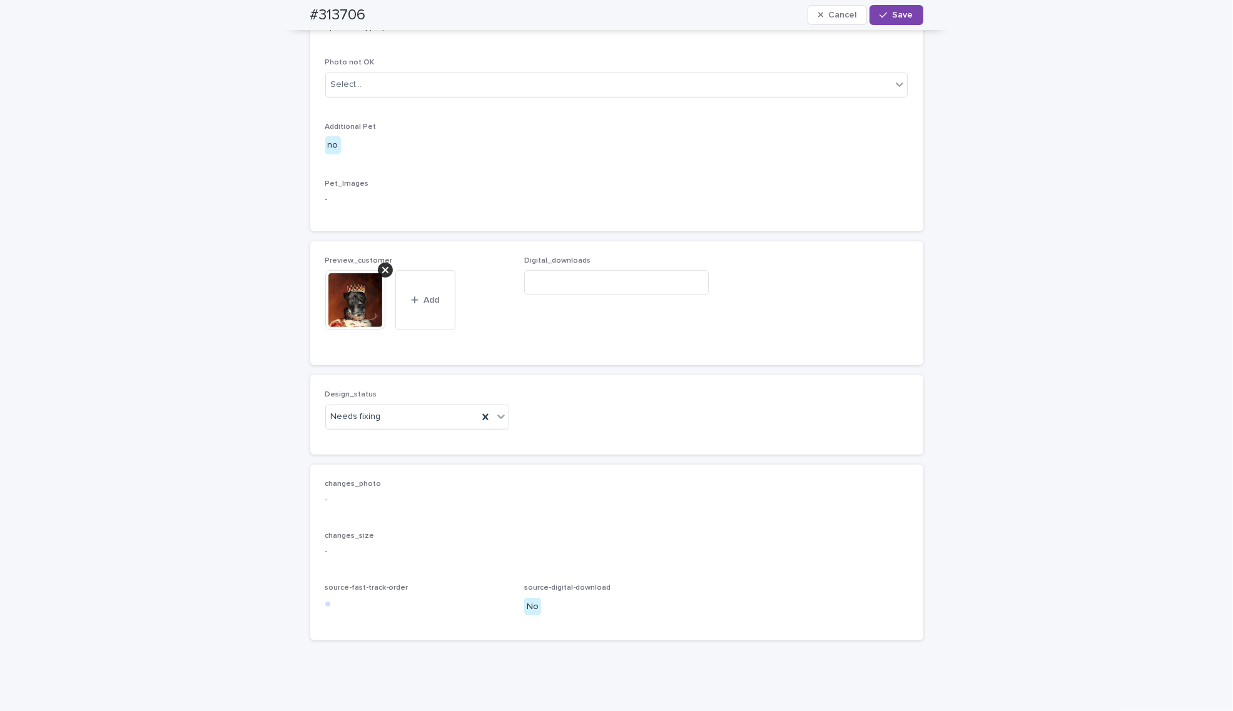
scroll to position [718, 0]
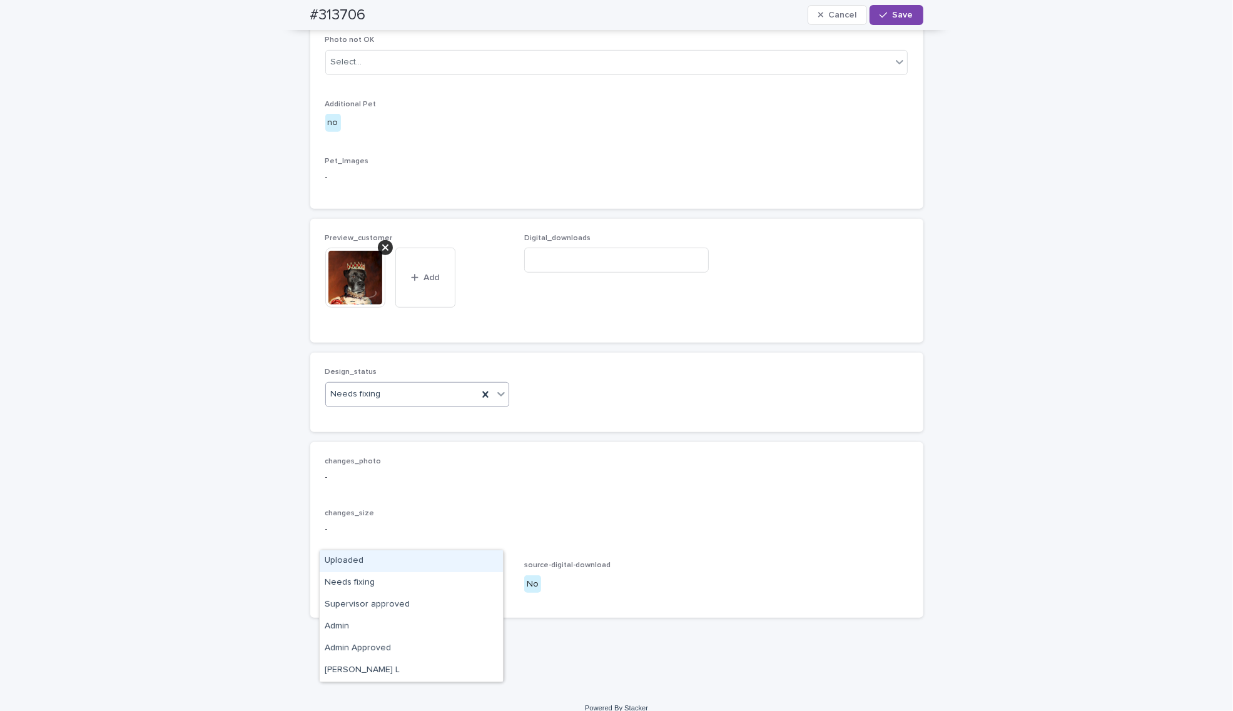
click at [385, 405] on div "Needs fixing" at bounding box center [402, 394] width 153 height 21
click at [379, 557] on div "Uploaded" at bounding box center [411, 562] width 183 height 22
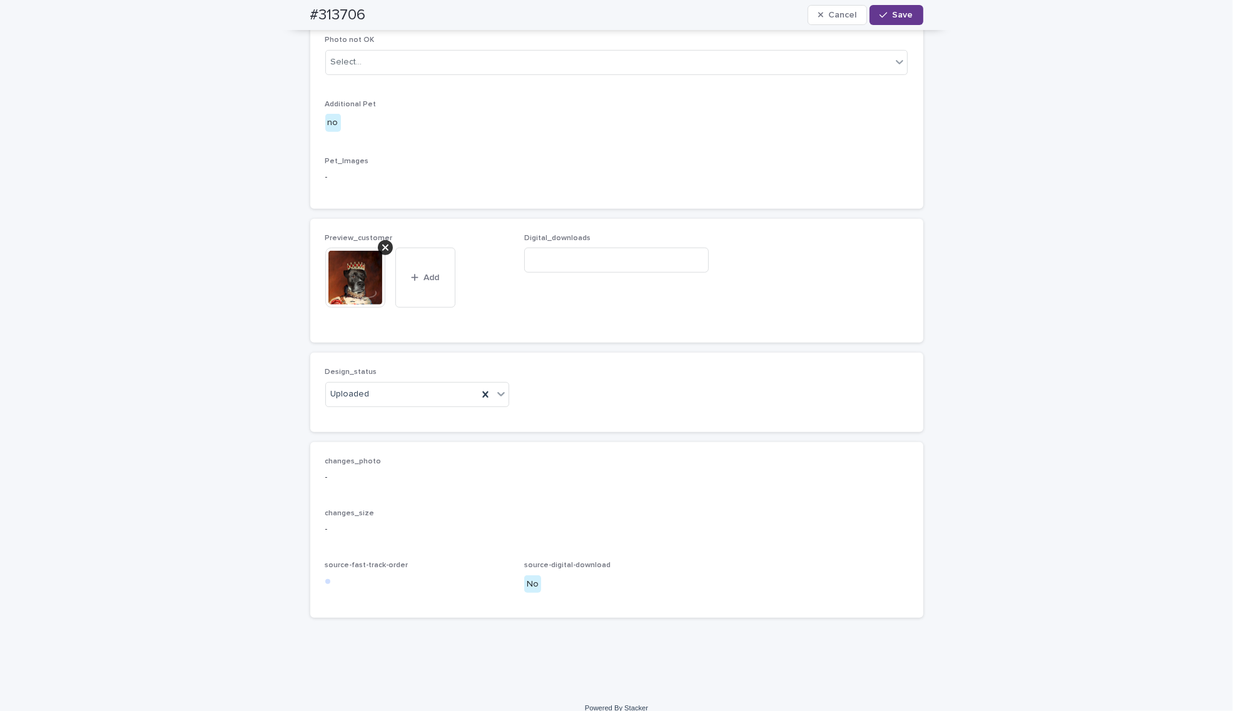
click at [893, 11] on span "Save" at bounding box center [903, 15] width 21 height 9
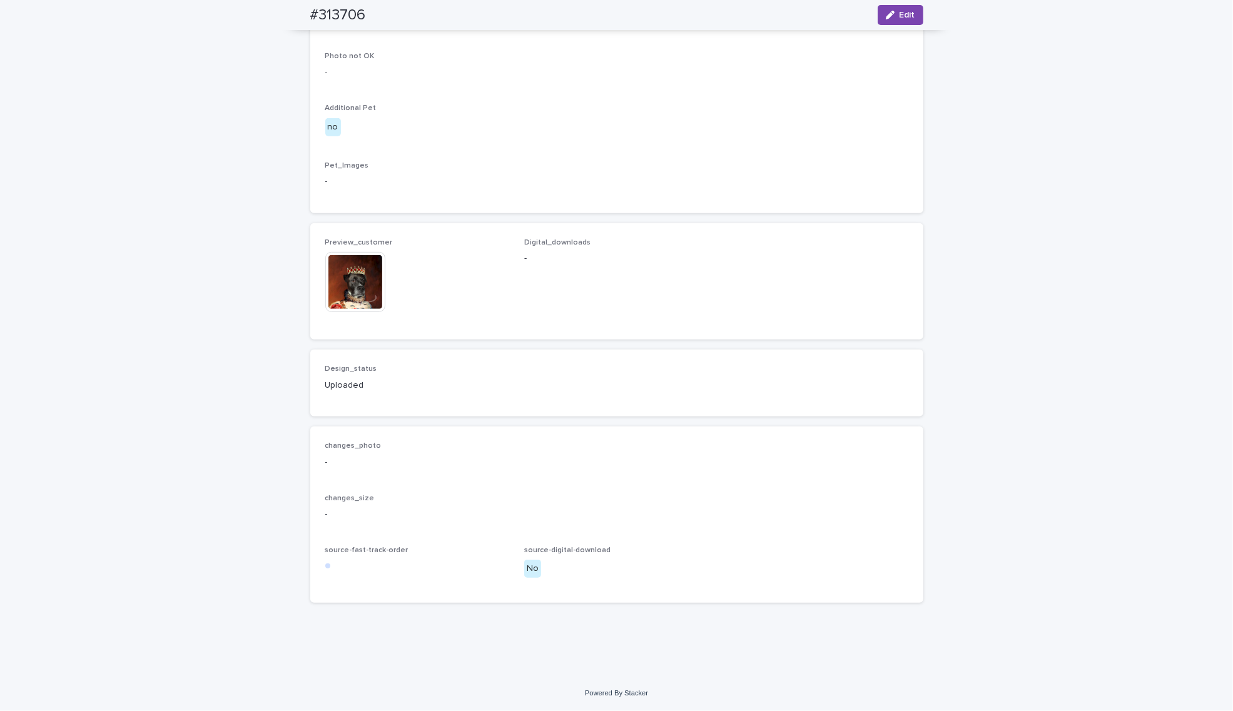
scroll to position [701, 0]
